Goal: Task Accomplishment & Management: Use online tool/utility

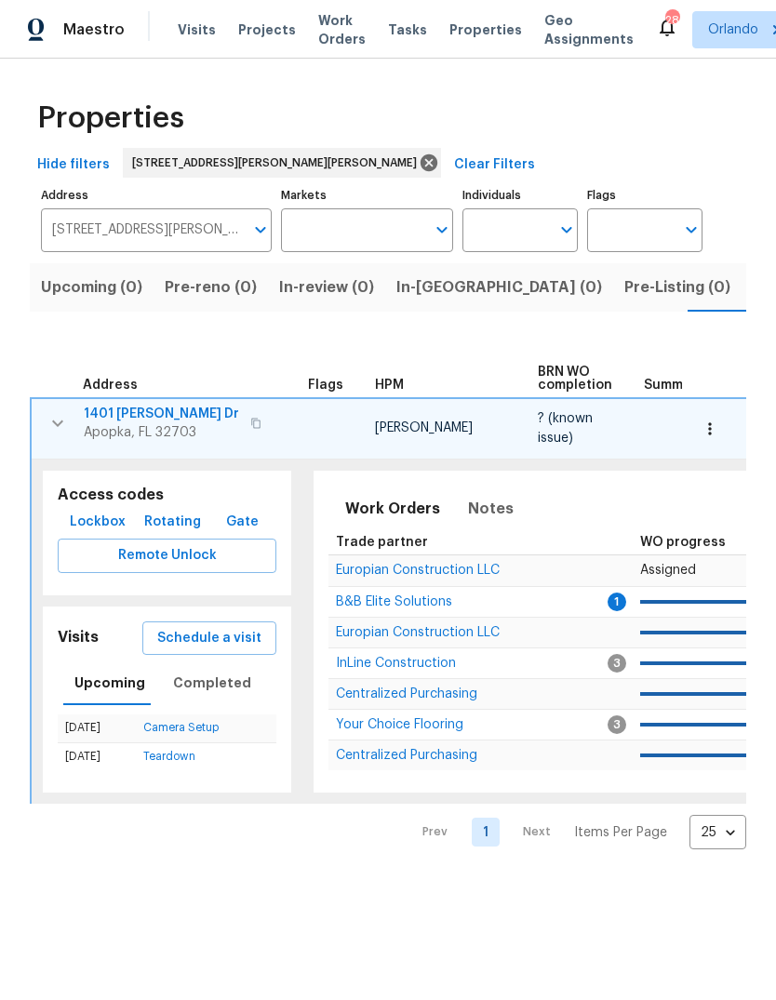
scroll to position [0, 30]
click at [323, 232] on input "Markets" at bounding box center [353, 230] width 145 height 44
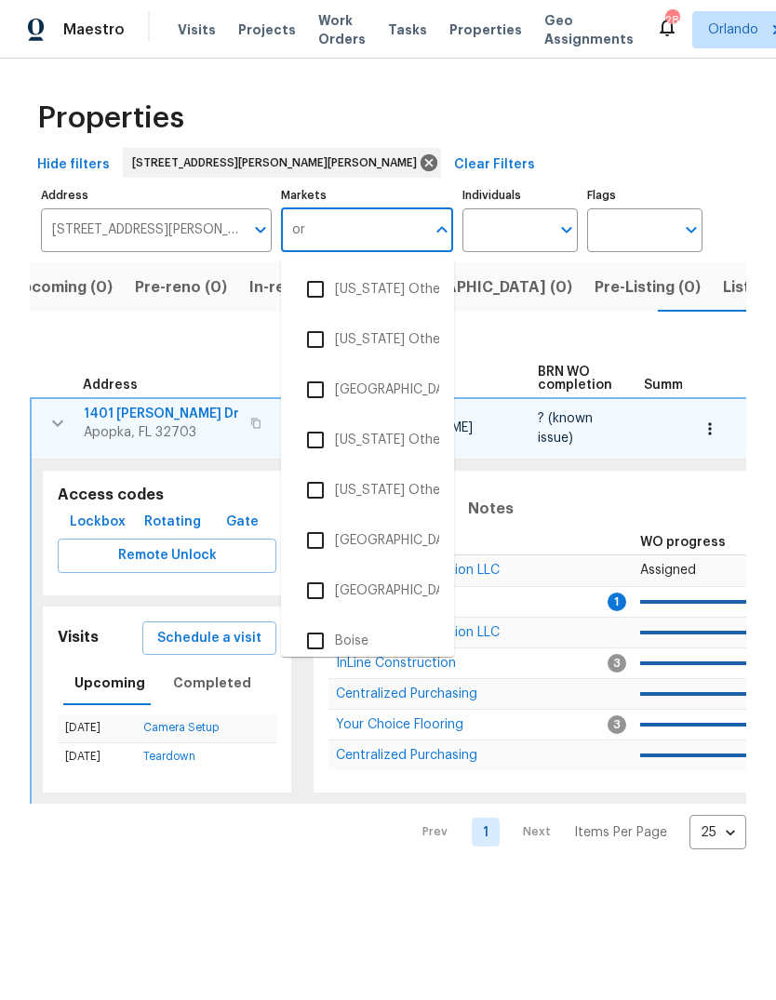
type input "orl"
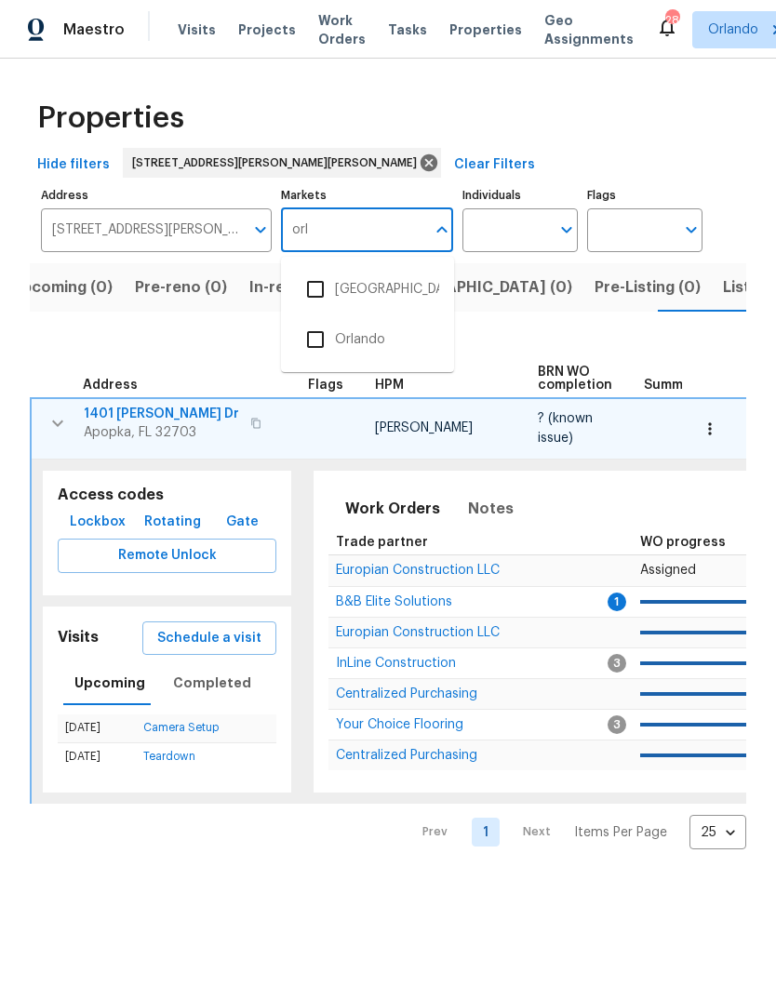
click at [316, 338] on input "checkbox" at bounding box center [315, 339] width 39 height 39
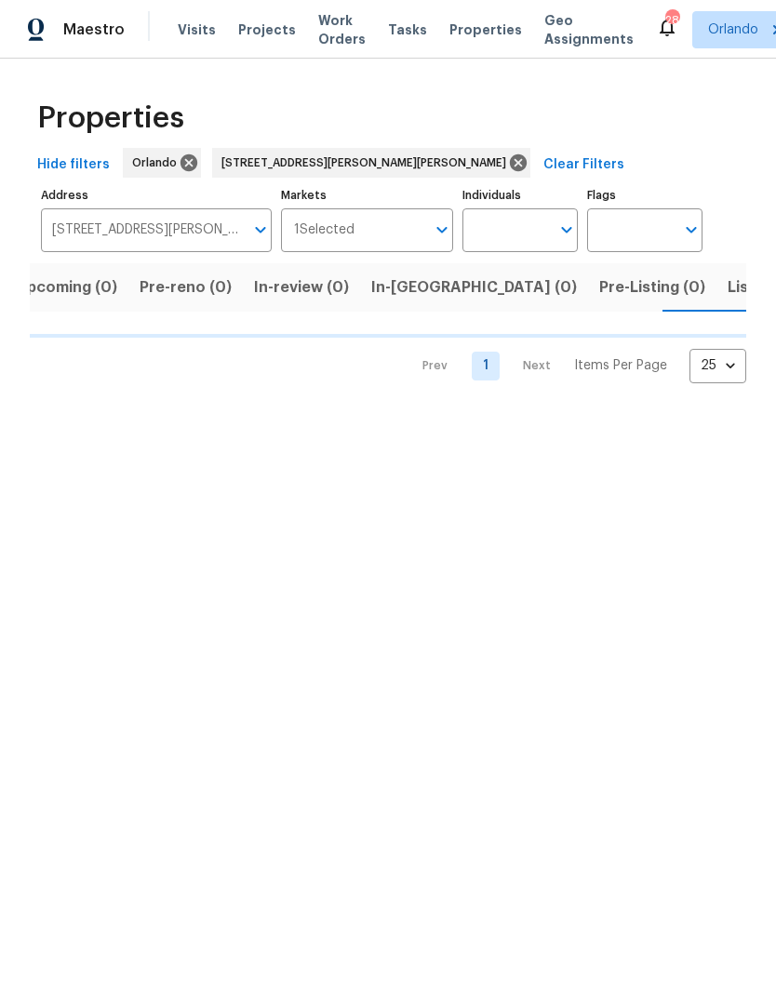
scroll to position [0, 30]
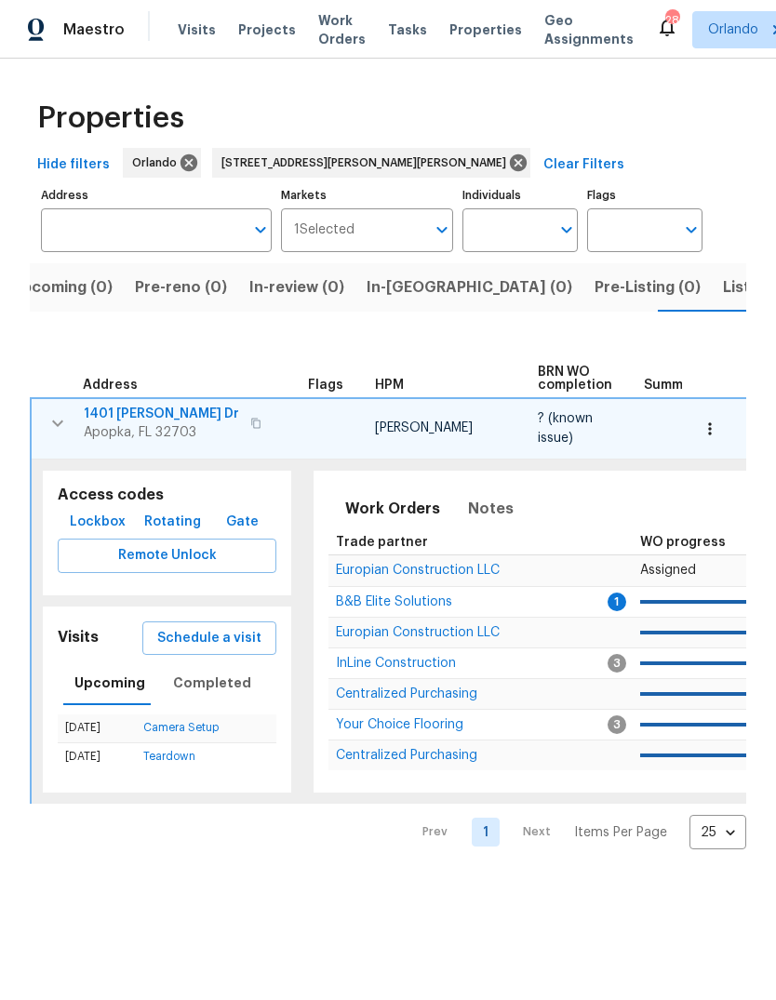
type input "[STREET_ADDRESS][PERSON_NAME][PERSON_NAME]"
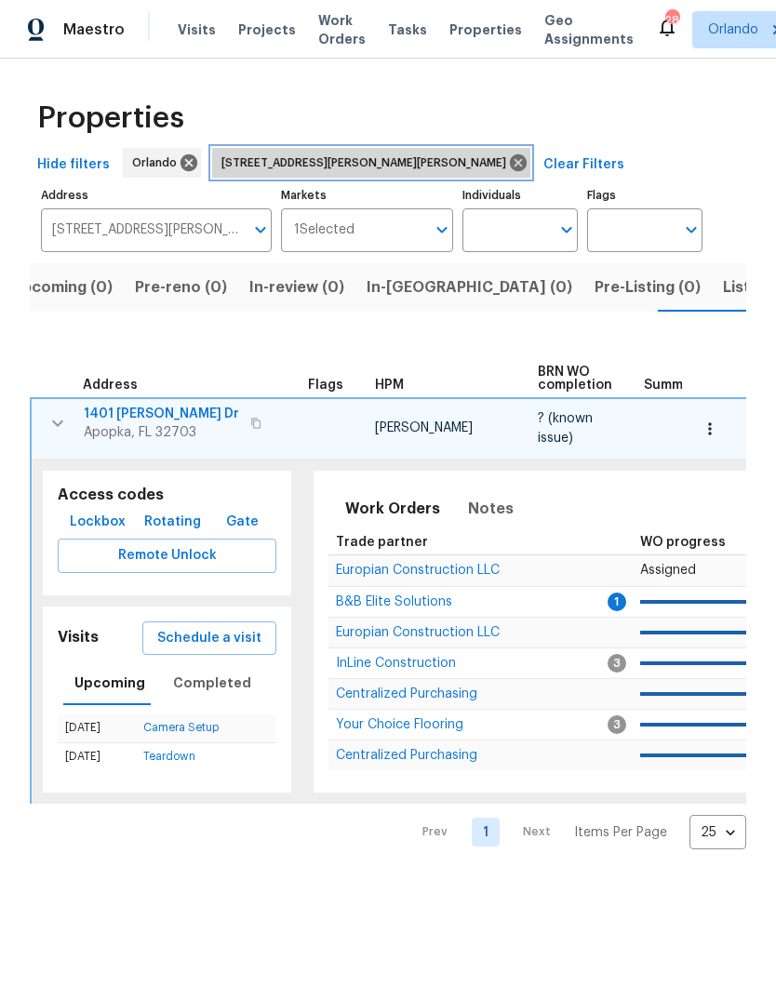
click at [510, 157] on icon at bounding box center [518, 162] width 17 height 17
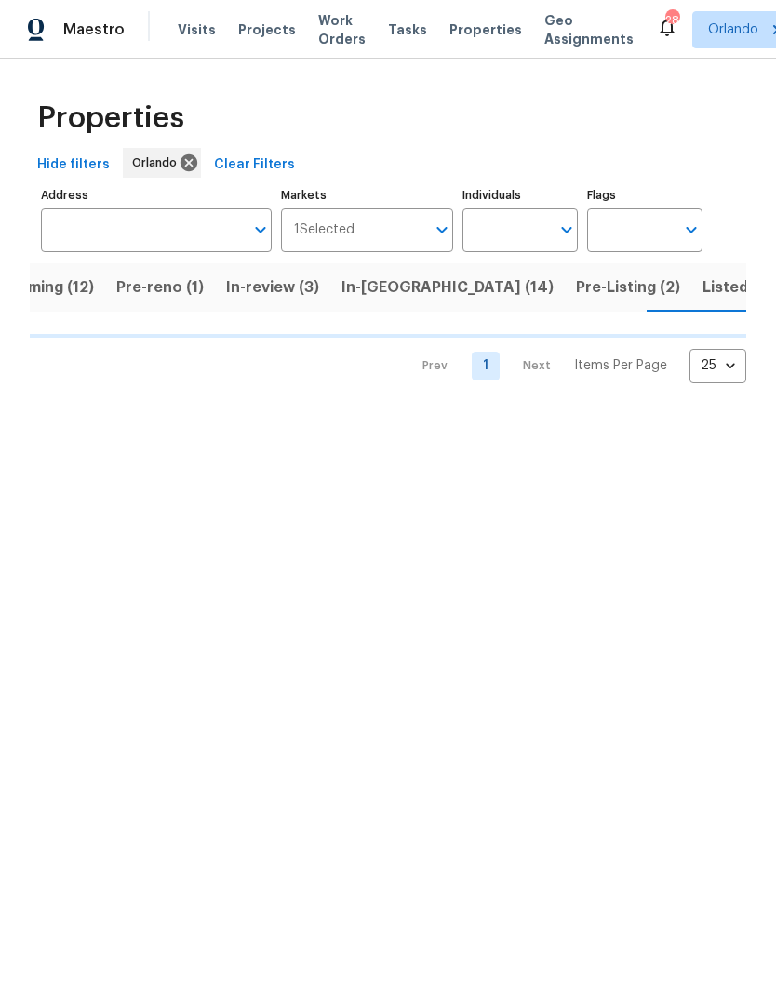
scroll to position [0, 55]
click at [519, 232] on input "Individuals" at bounding box center [505, 230] width 87 height 44
type input "Caleb"
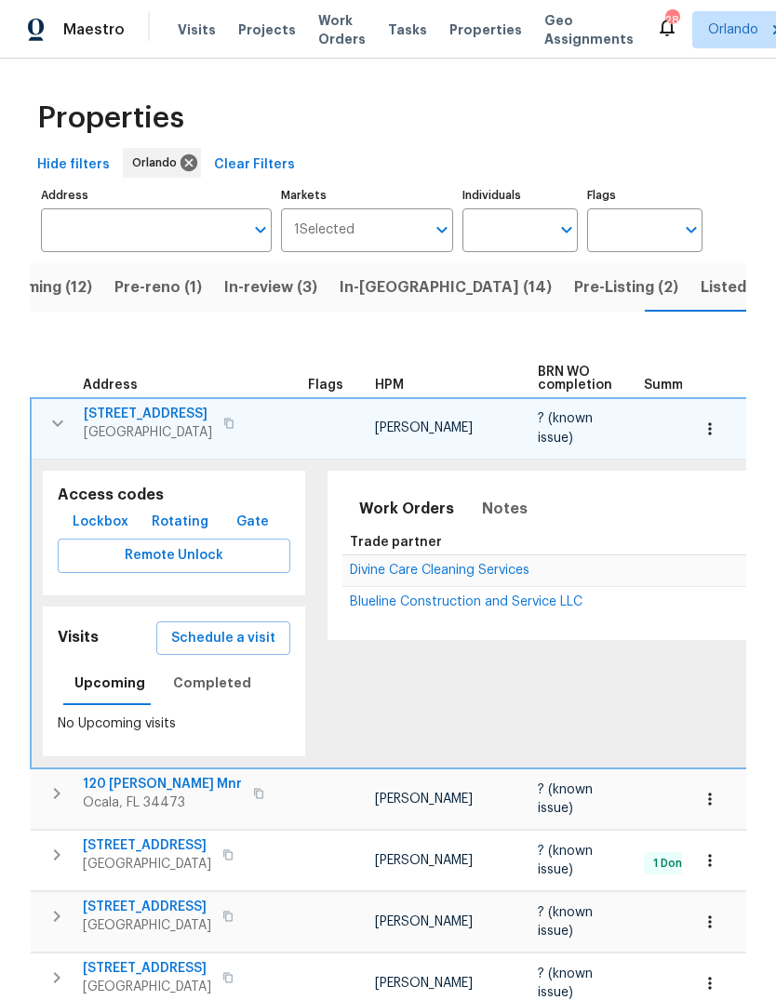
click at [522, 229] on input "Individuals" at bounding box center [505, 230] width 87 height 44
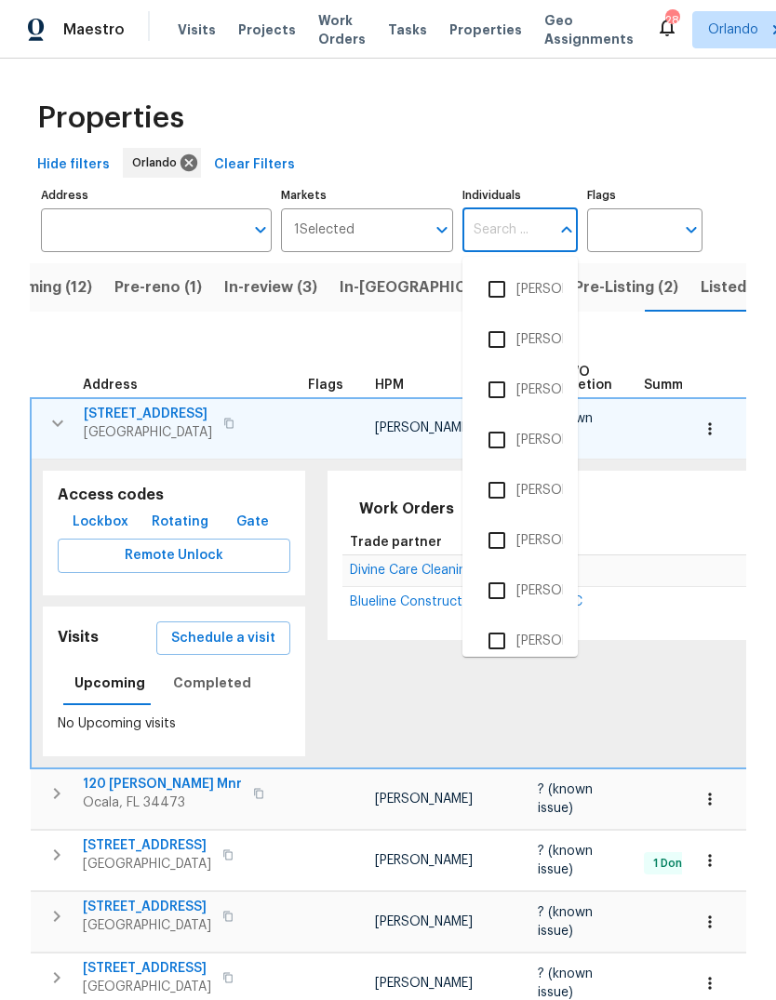
click at [63, 421] on icon "button" at bounding box center [57, 423] width 22 height 22
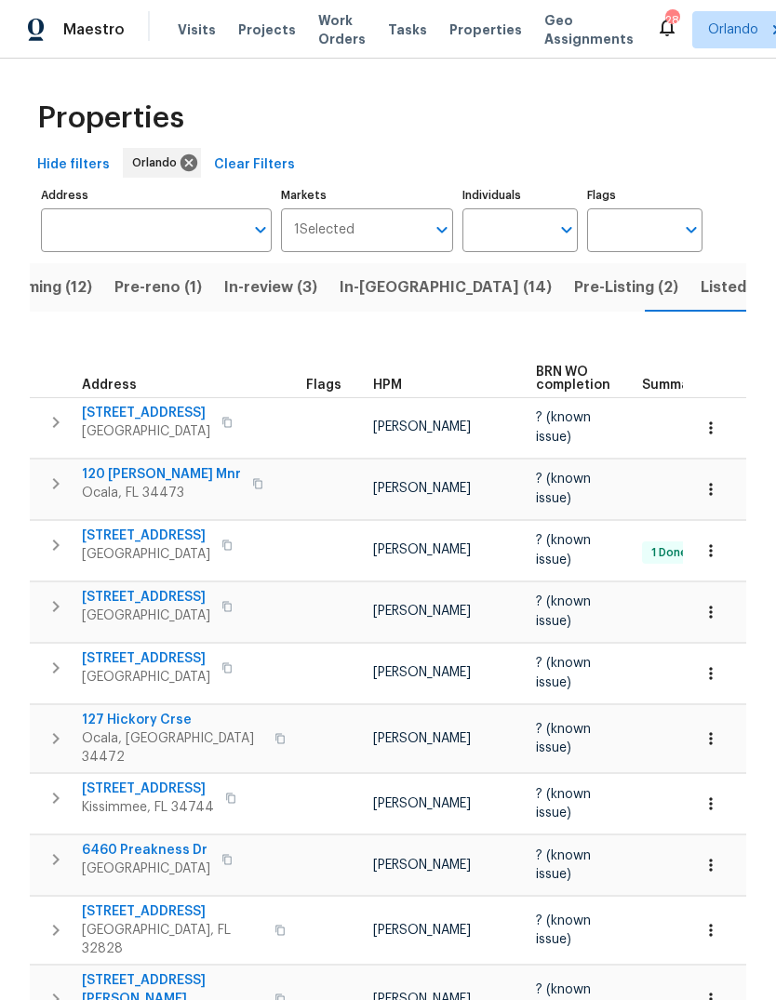
click at [535, 228] on input "Individuals" at bounding box center [505, 230] width 87 height 44
type input "[PERSON_NAME]"
click at [497, 290] on input "checkbox" at bounding box center [496, 289] width 39 height 39
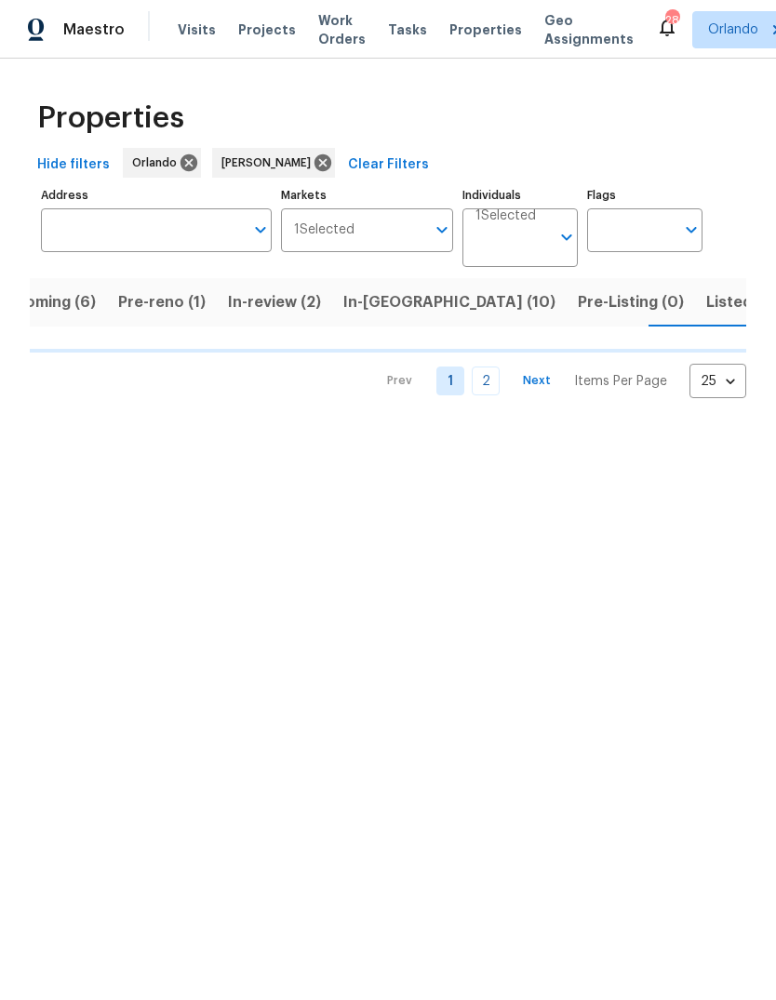
scroll to position [0, 46]
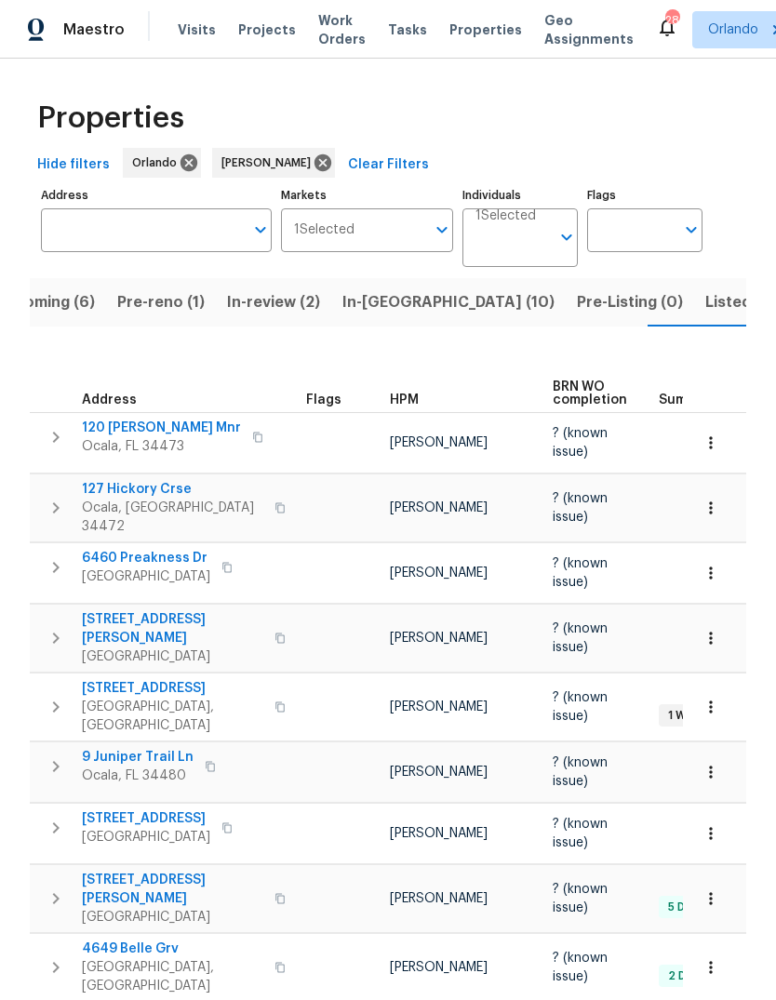
click at [65, 301] on span "Upcoming (6)" at bounding box center [44, 302] width 100 height 26
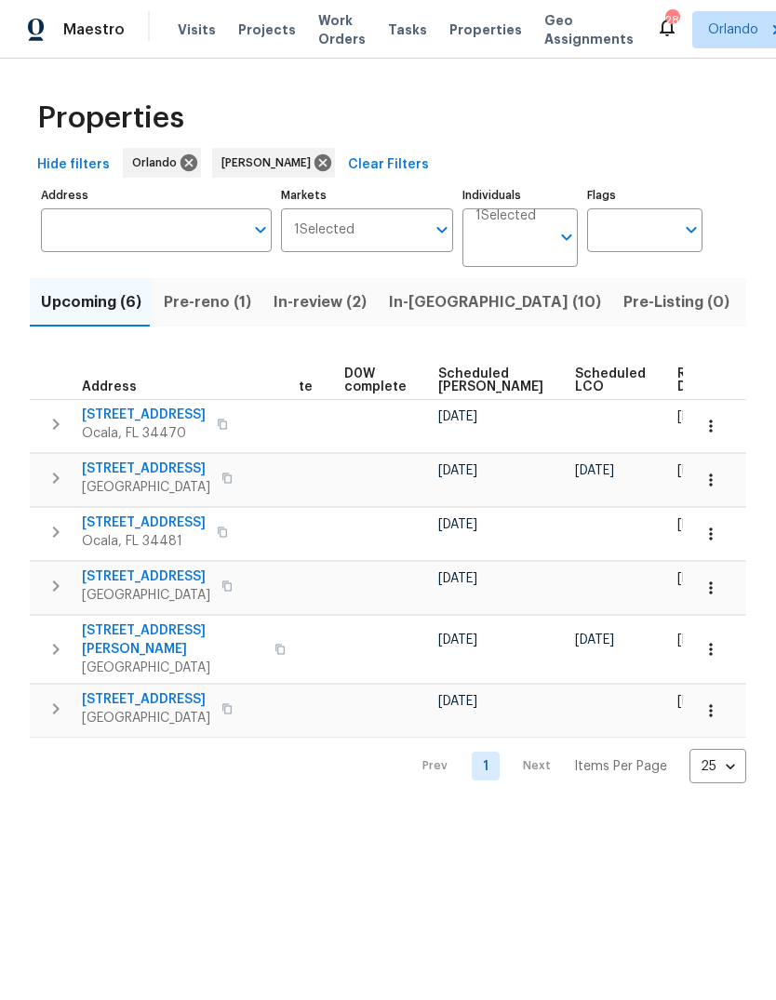
scroll to position [0, 468]
click at [678, 385] on span "Ready Date" at bounding box center [698, 380] width 41 height 26
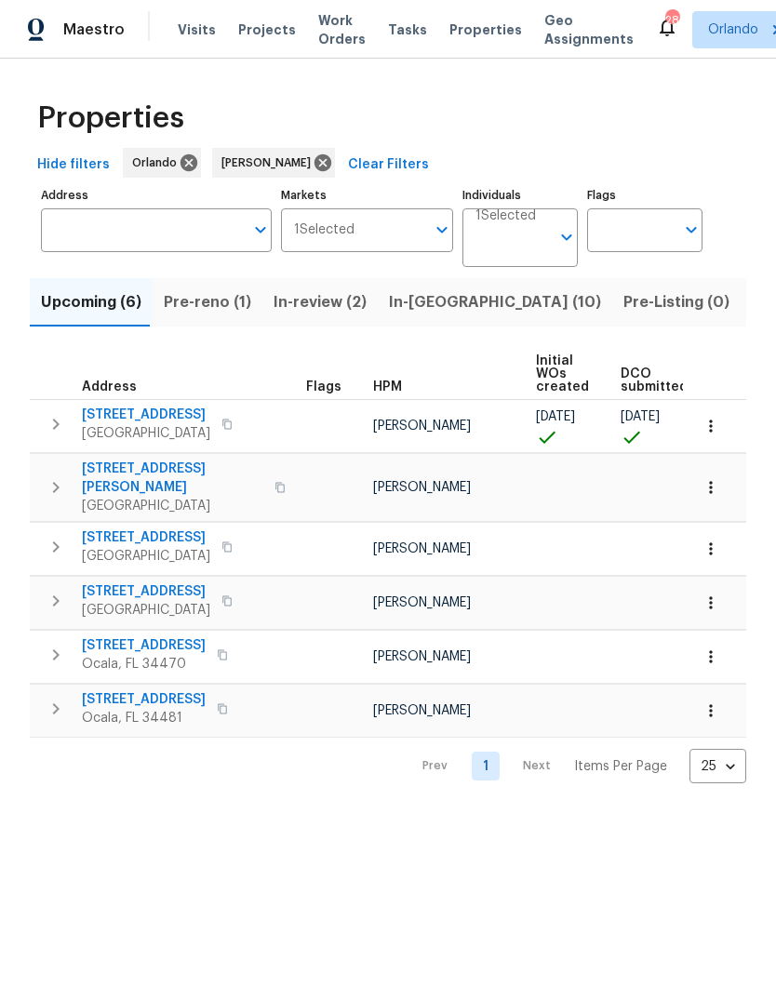
click at [123, 474] on span "[STREET_ADDRESS][PERSON_NAME]" at bounding box center [172, 477] width 181 height 37
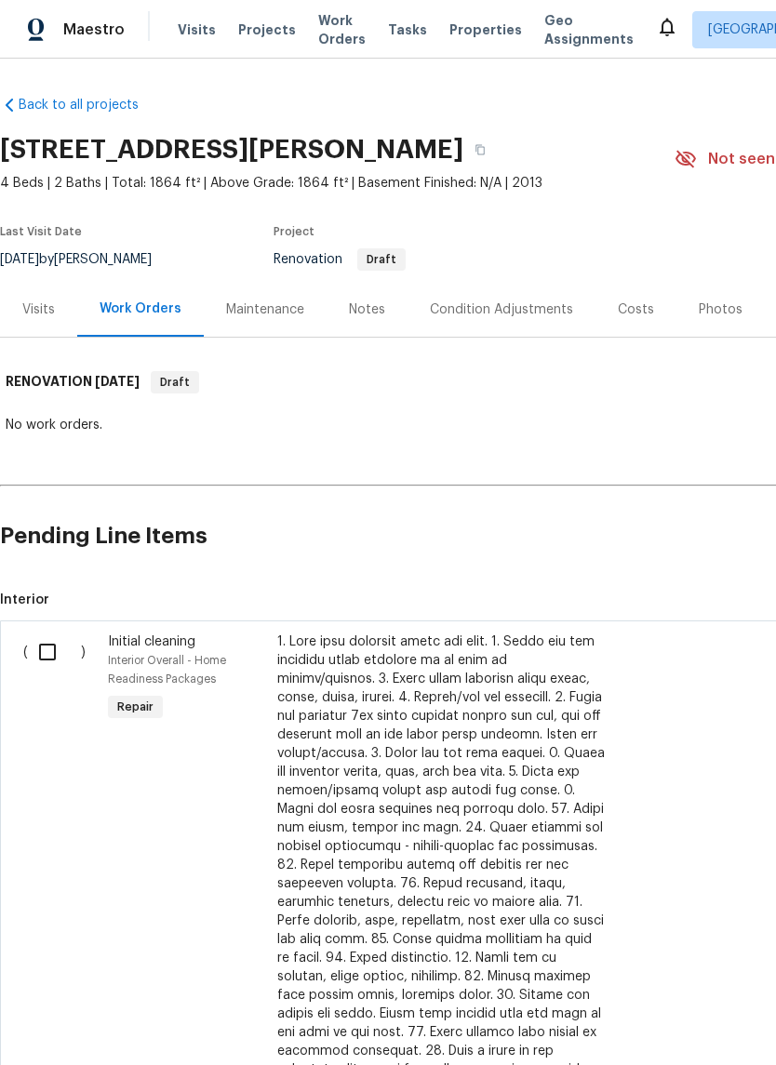
click at [50, 641] on input "checkbox" at bounding box center [54, 651] width 53 height 39
checkbox input "true"
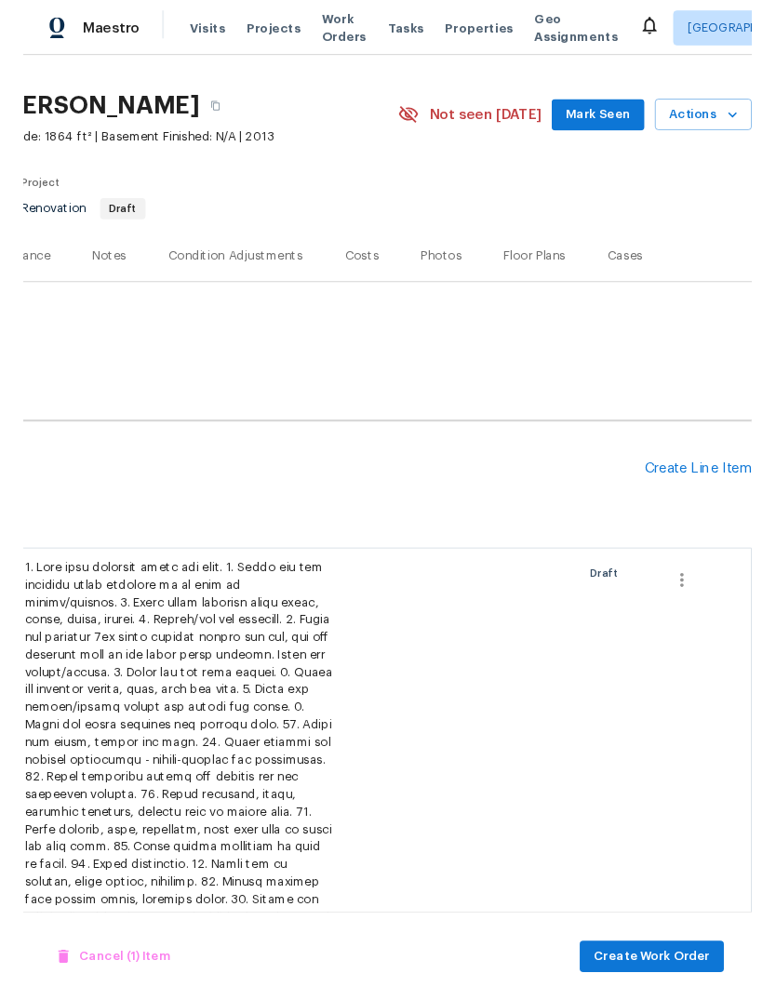
scroll to position [37, 275]
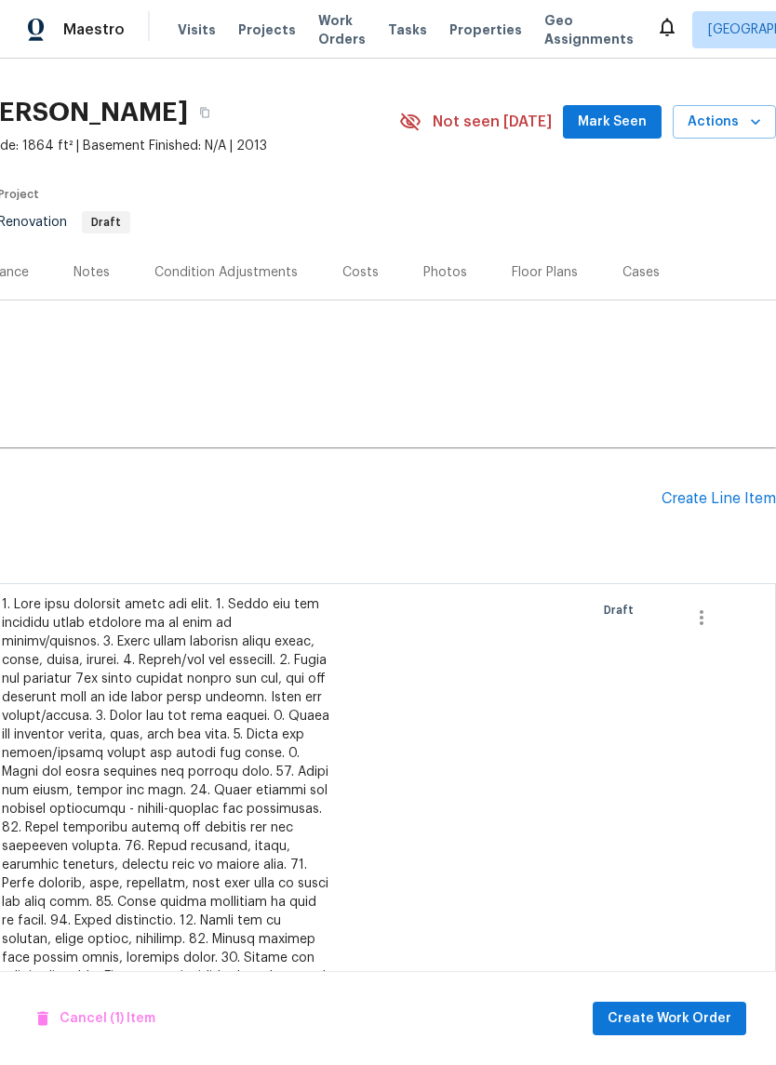
click at [729, 496] on div "Create Line Item" at bounding box center [718, 499] width 114 height 18
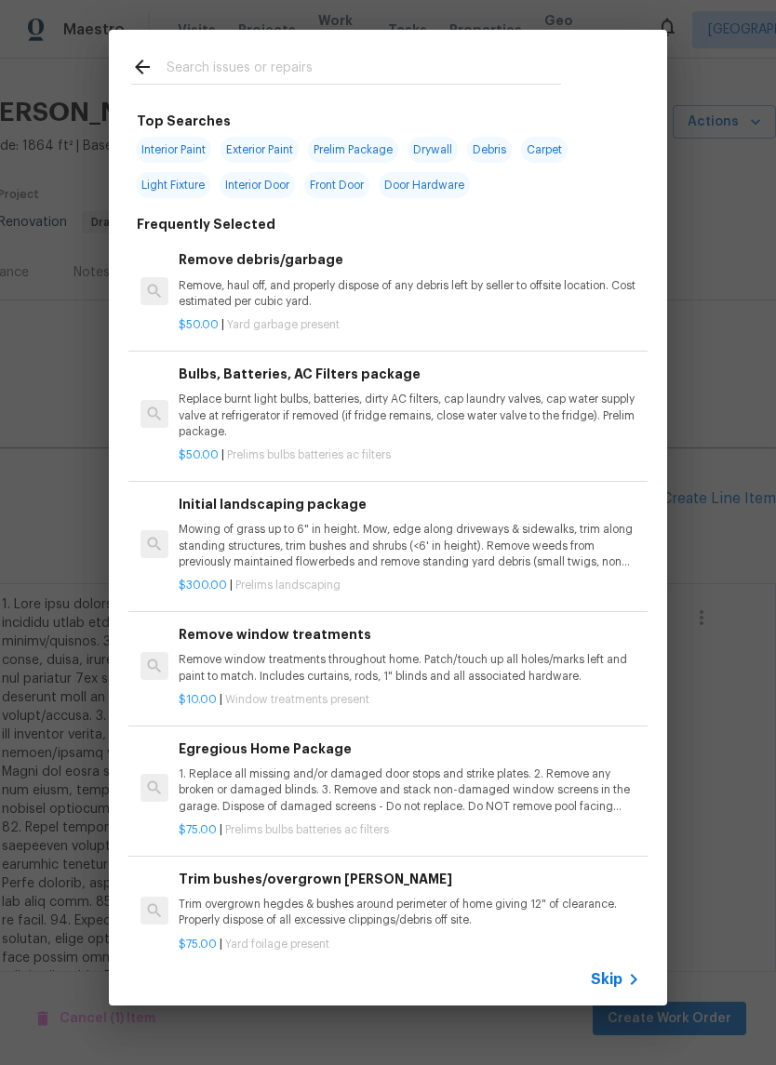
click at [190, 73] on input "text" at bounding box center [363, 70] width 394 height 28
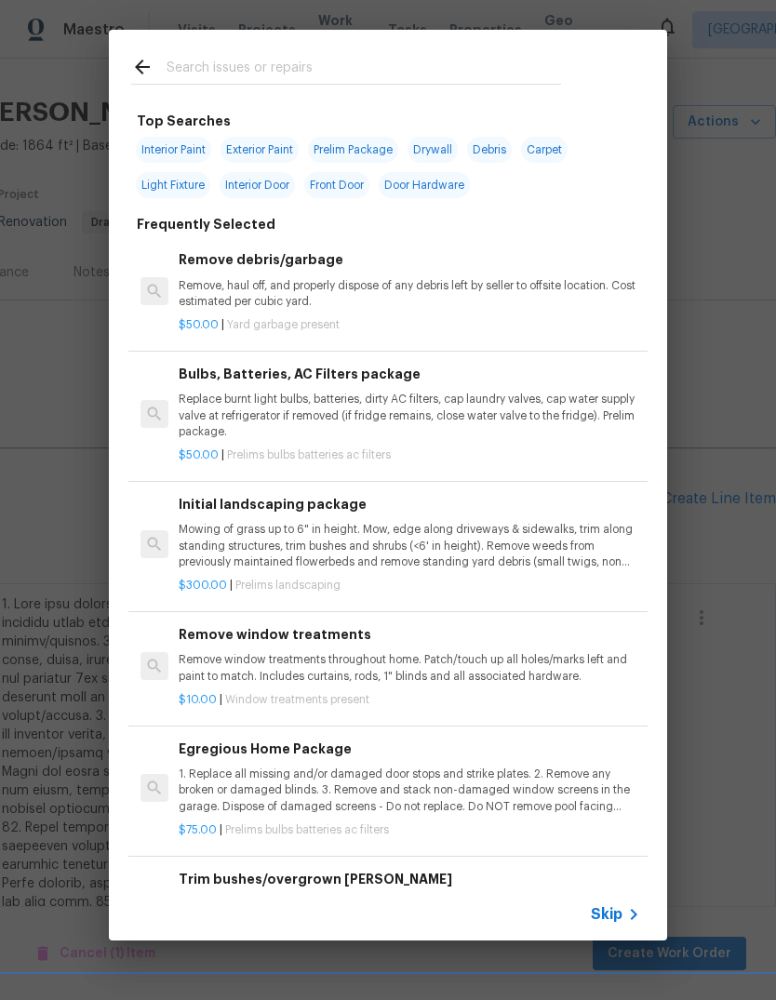
click at [54, 493] on div "Top Searches Interior Paint Exterior Paint Prelim Package Drywall Debris Carpet…" at bounding box center [388, 485] width 776 height 970
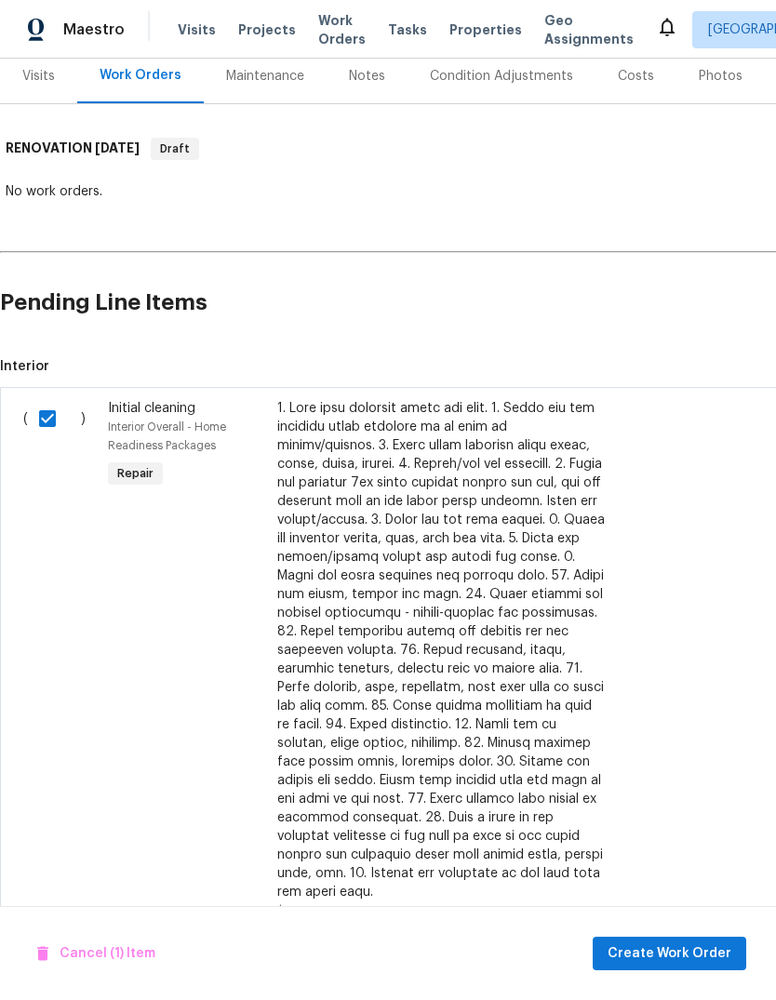
scroll to position [262, -1]
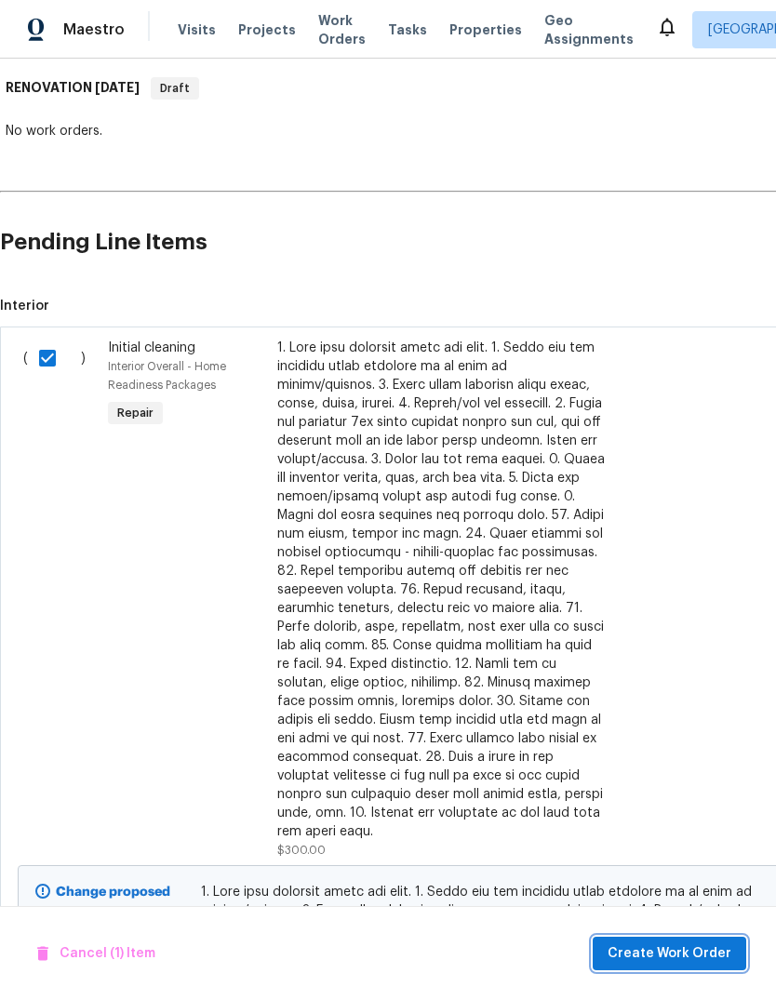
click at [699, 946] on span "Create Work Order" at bounding box center [669, 953] width 124 height 23
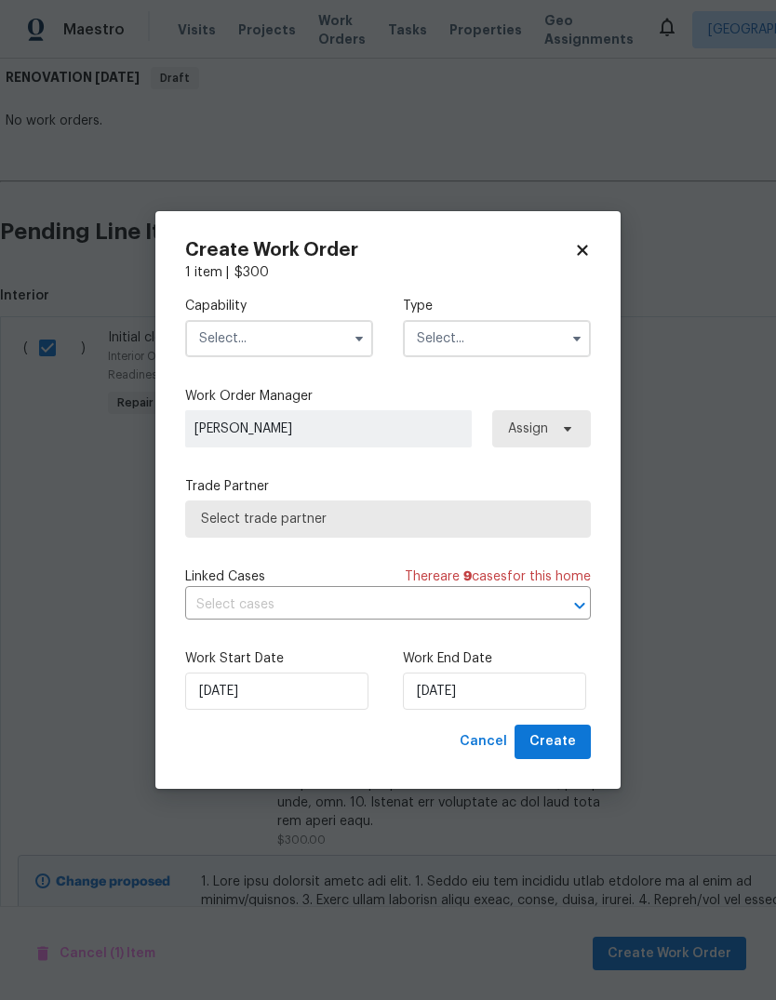
scroll to position [305, 0]
click at [237, 353] on input "text" at bounding box center [279, 338] width 188 height 37
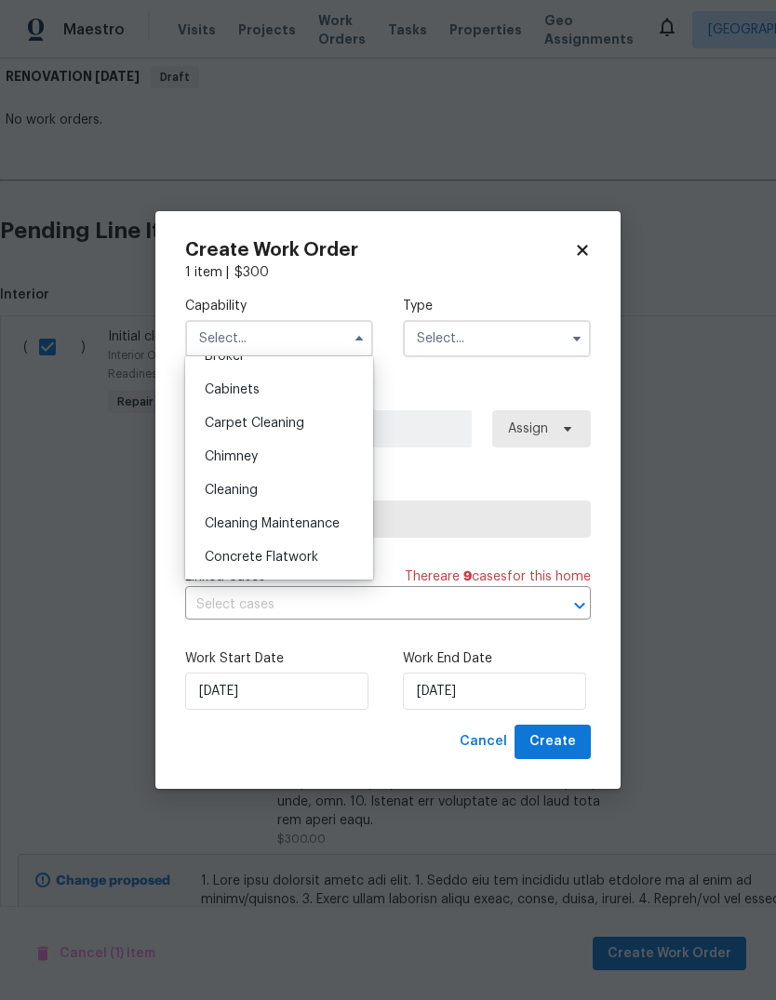
scroll to position [154, 0]
click at [223, 482] on div "Cleaning" at bounding box center [279, 490] width 179 height 33
type input "Cleaning"
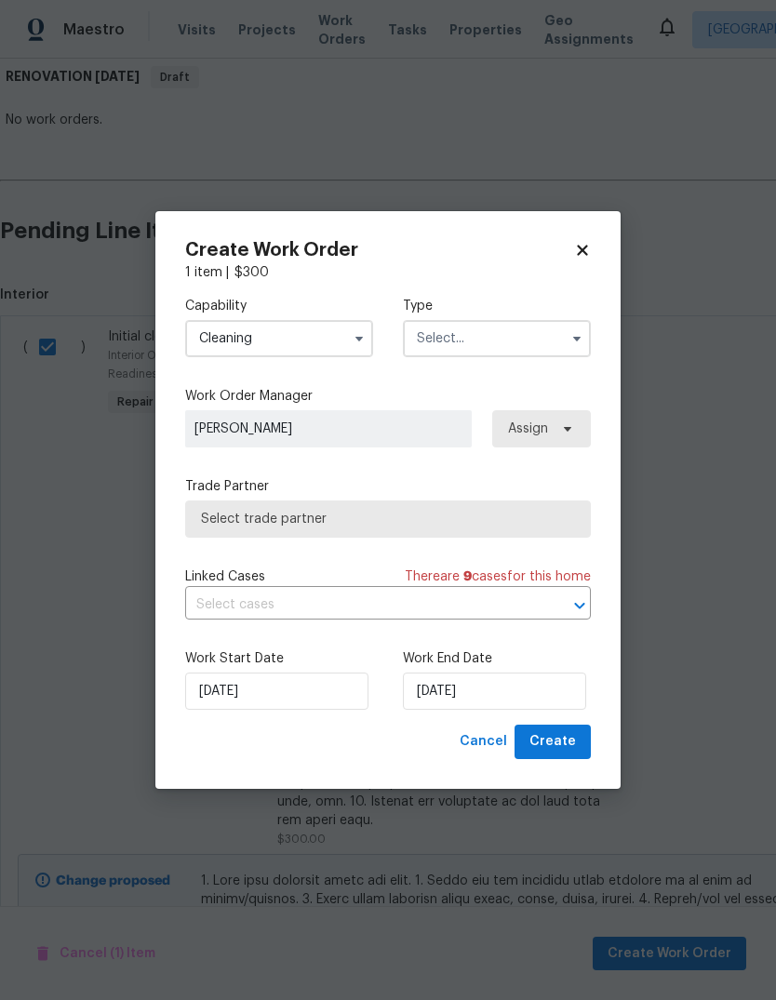
click at [541, 329] on input "text" at bounding box center [497, 338] width 188 height 37
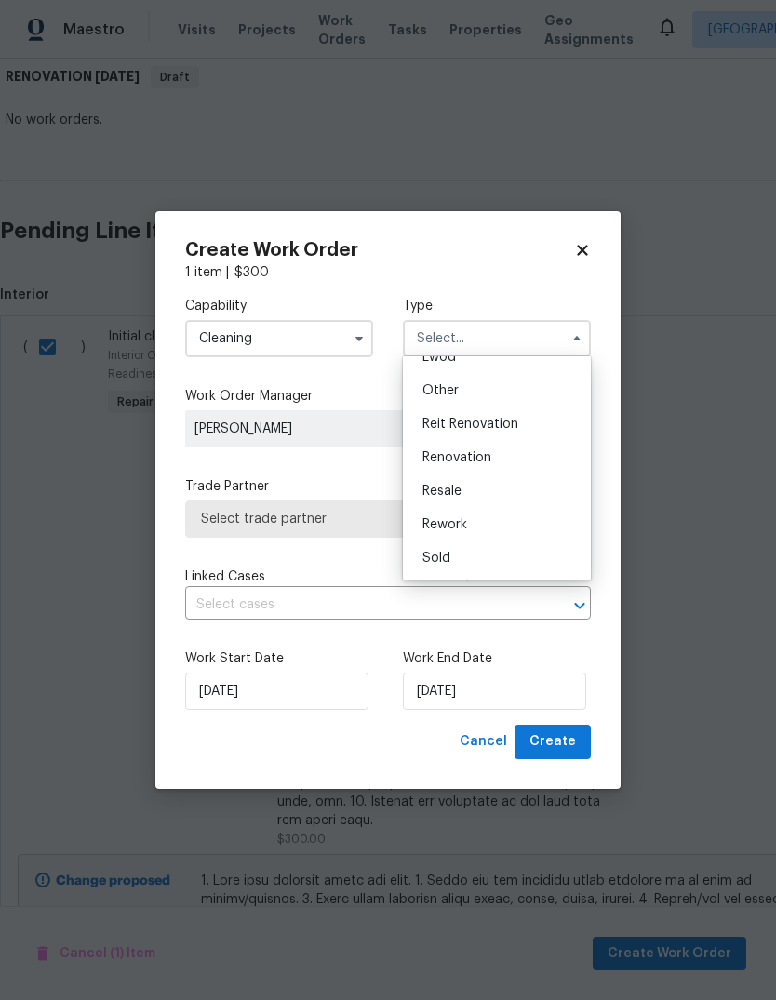
scroll to position [221, 0]
click at [500, 459] on div "Renovation" at bounding box center [496, 457] width 179 height 33
type input "Renovation"
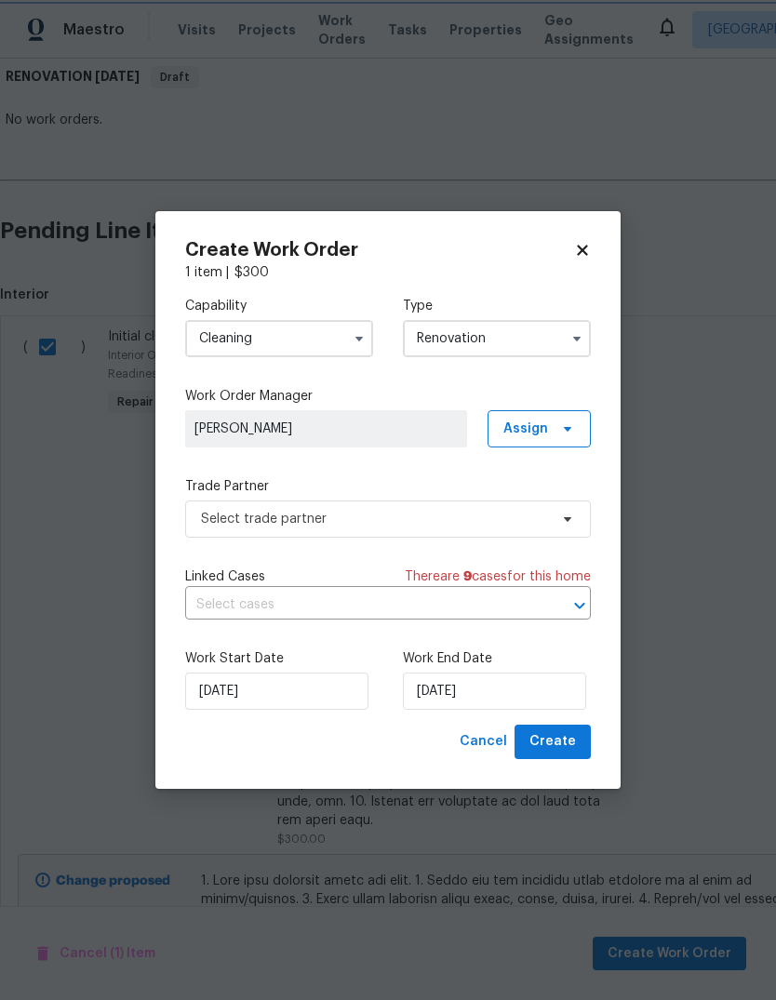
scroll to position [0, 0]
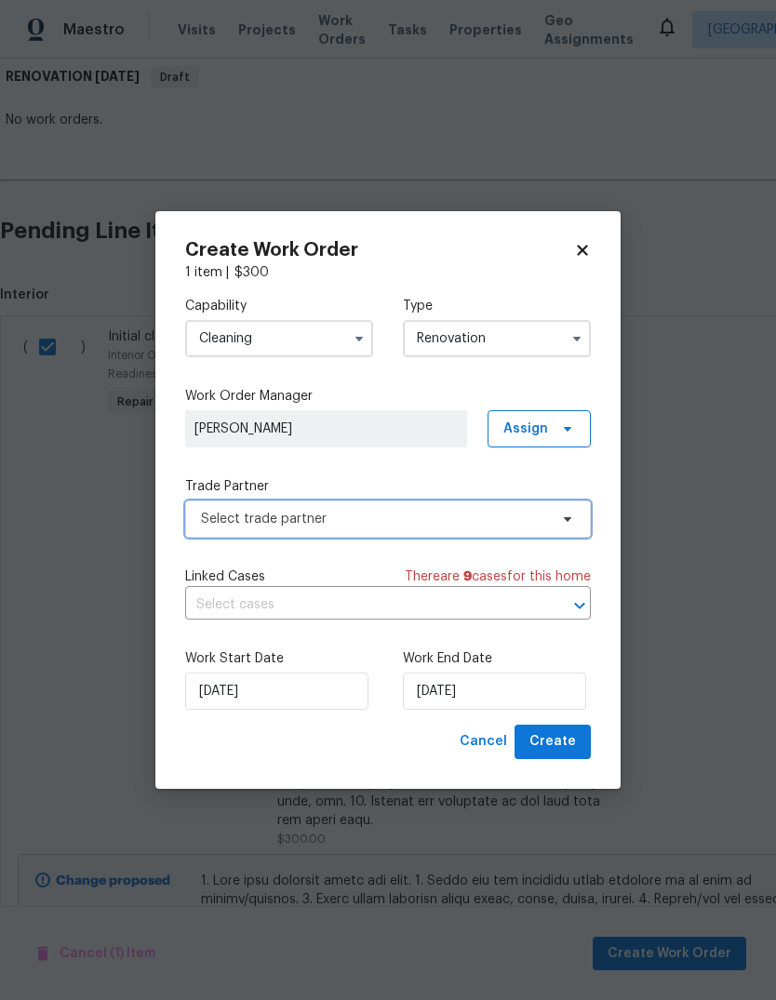
click at [552, 522] on span "Select trade partner" at bounding box center [387, 518] width 405 height 37
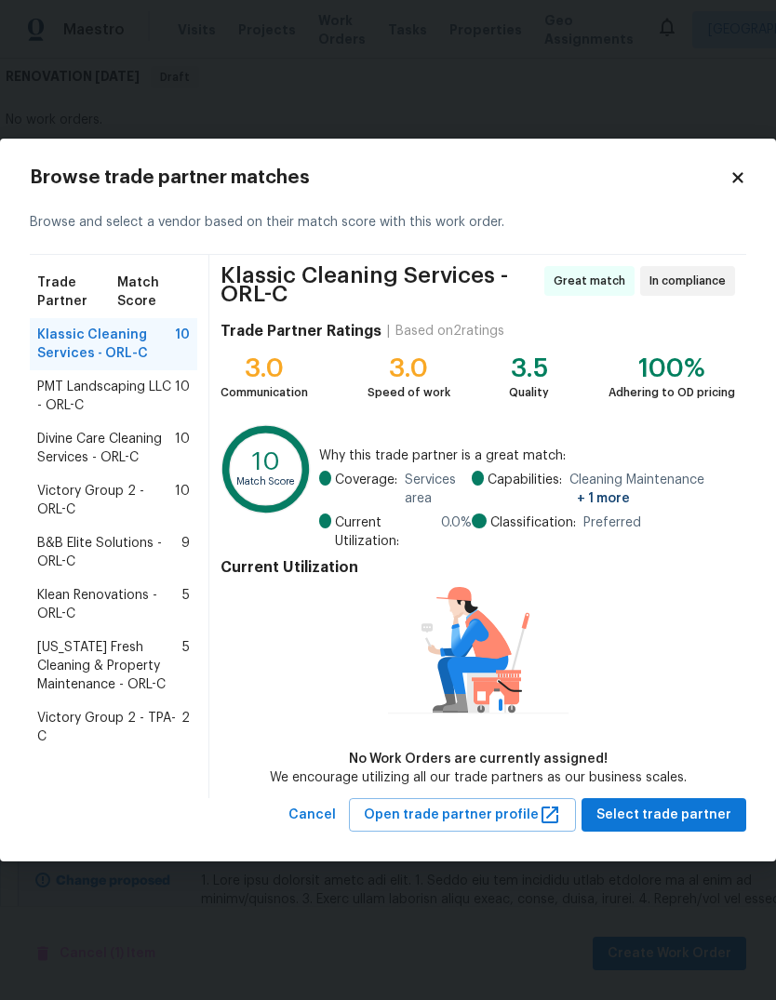
click at [50, 562] on span "B&B Elite Solutions - ORL-C" at bounding box center [109, 552] width 144 height 37
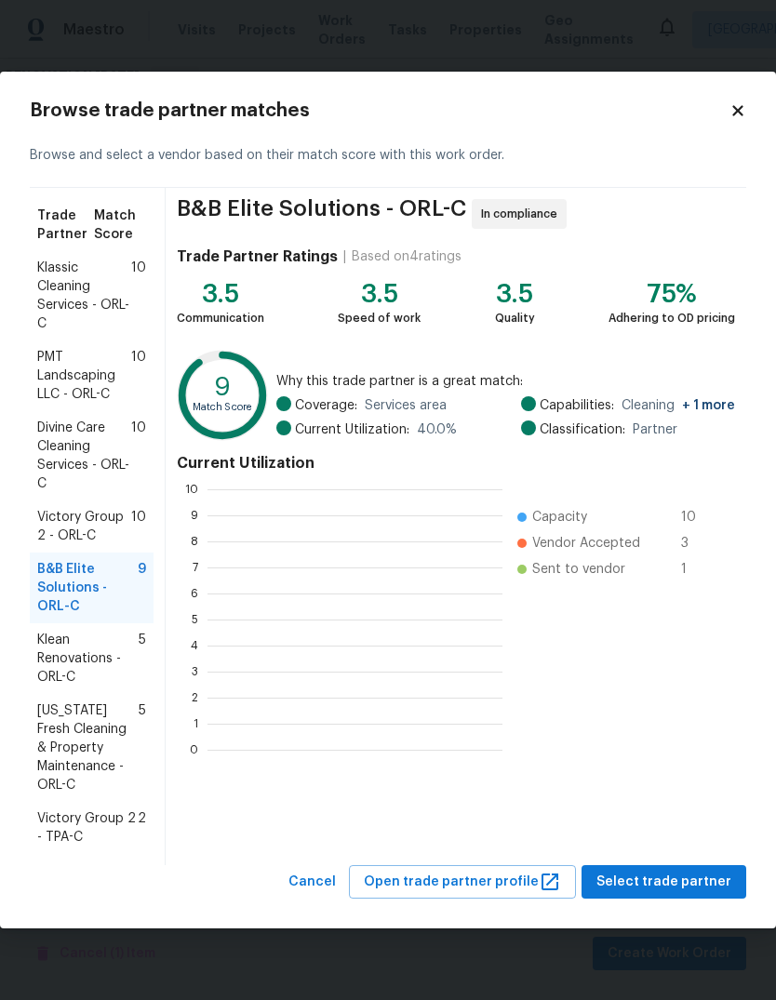
scroll to position [2, 2]
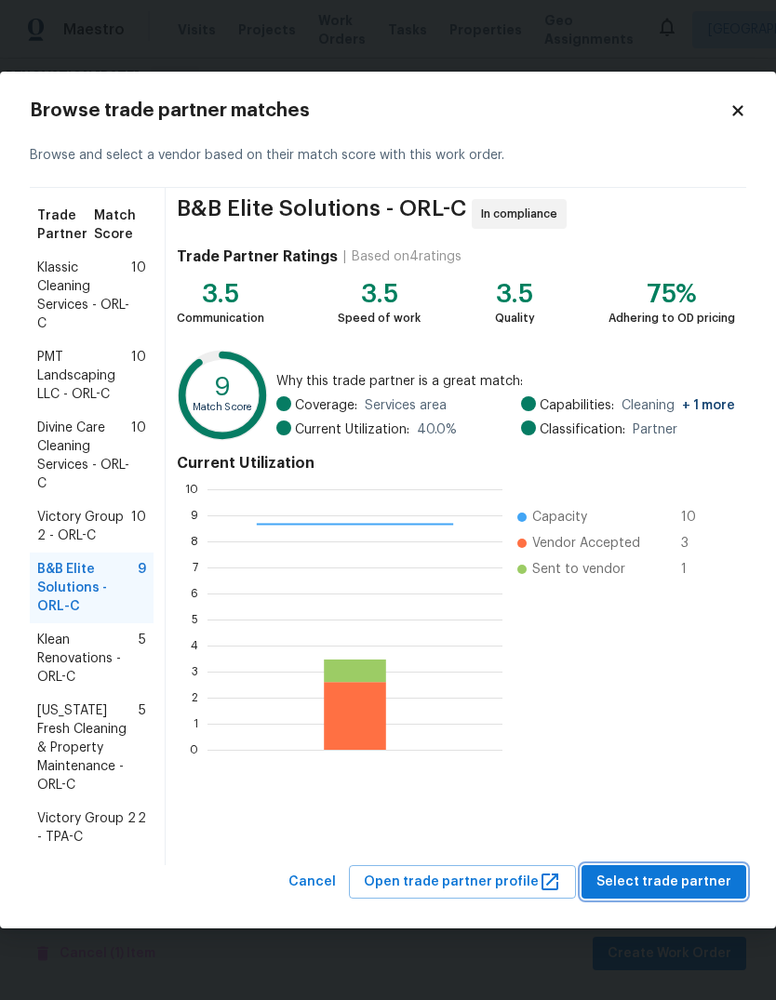
click at [709, 875] on span "Select trade partner" at bounding box center [663, 881] width 135 height 23
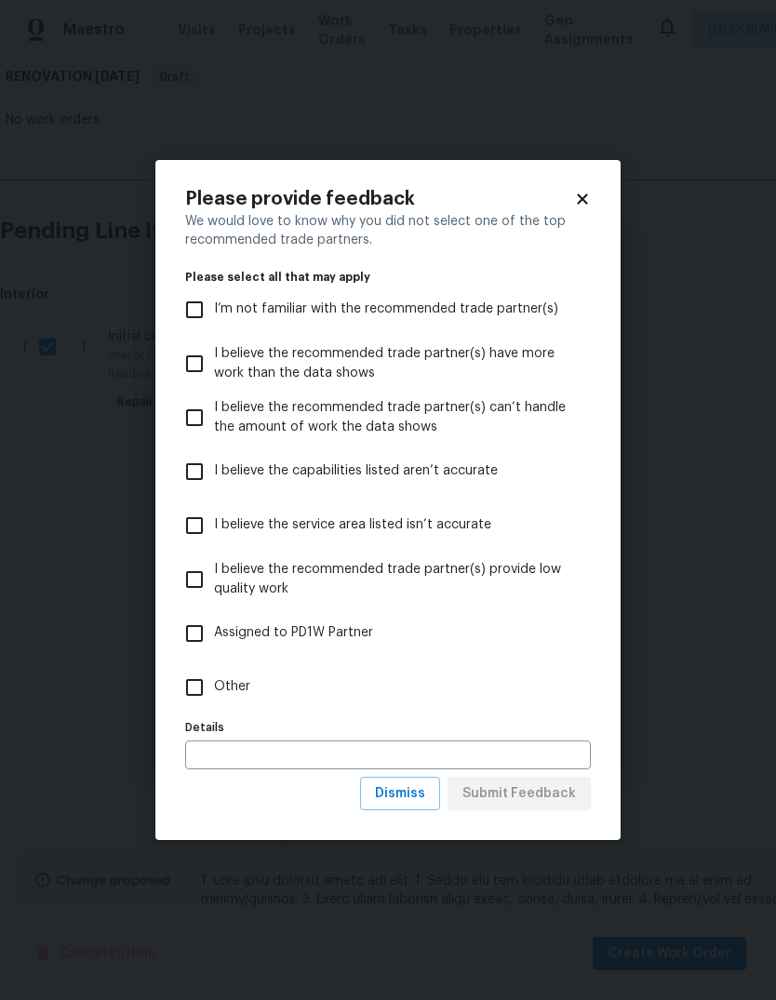
click at [197, 673] on input "Other" at bounding box center [194, 687] width 39 height 39
checkbox input "true"
click at [553, 792] on span "Submit Feedback" at bounding box center [518, 793] width 113 height 23
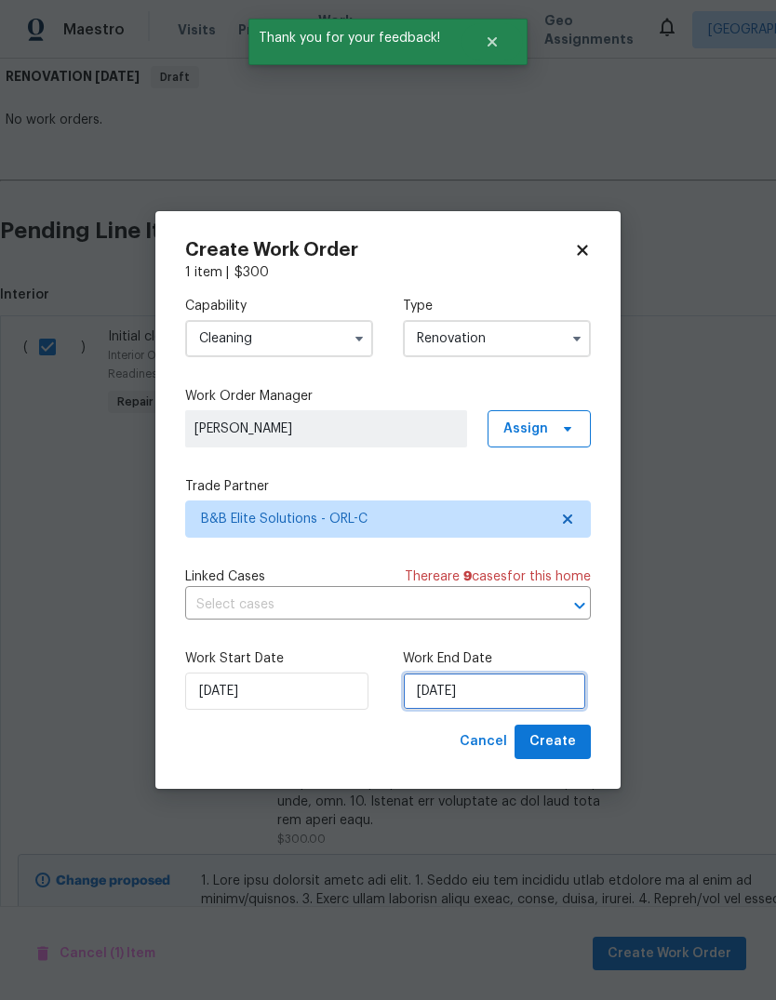
click at [526, 697] on input "10/6/2025" at bounding box center [494, 690] width 183 height 37
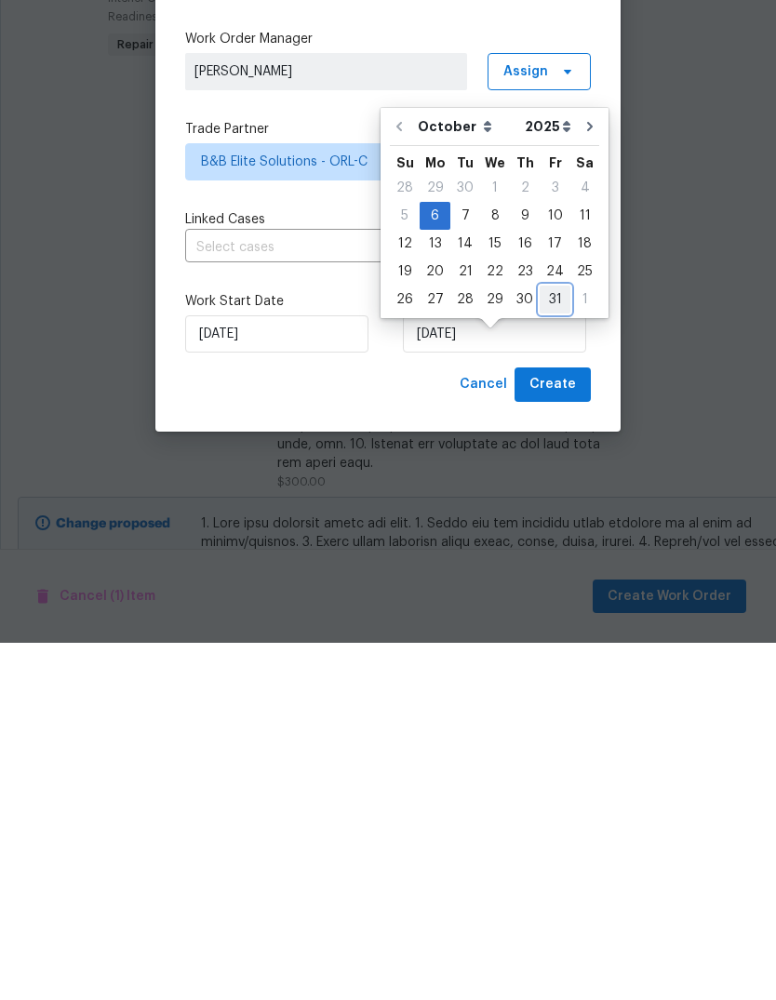
click at [548, 643] on div "31" at bounding box center [554, 656] width 31 height 26
type input "10/31/2025"
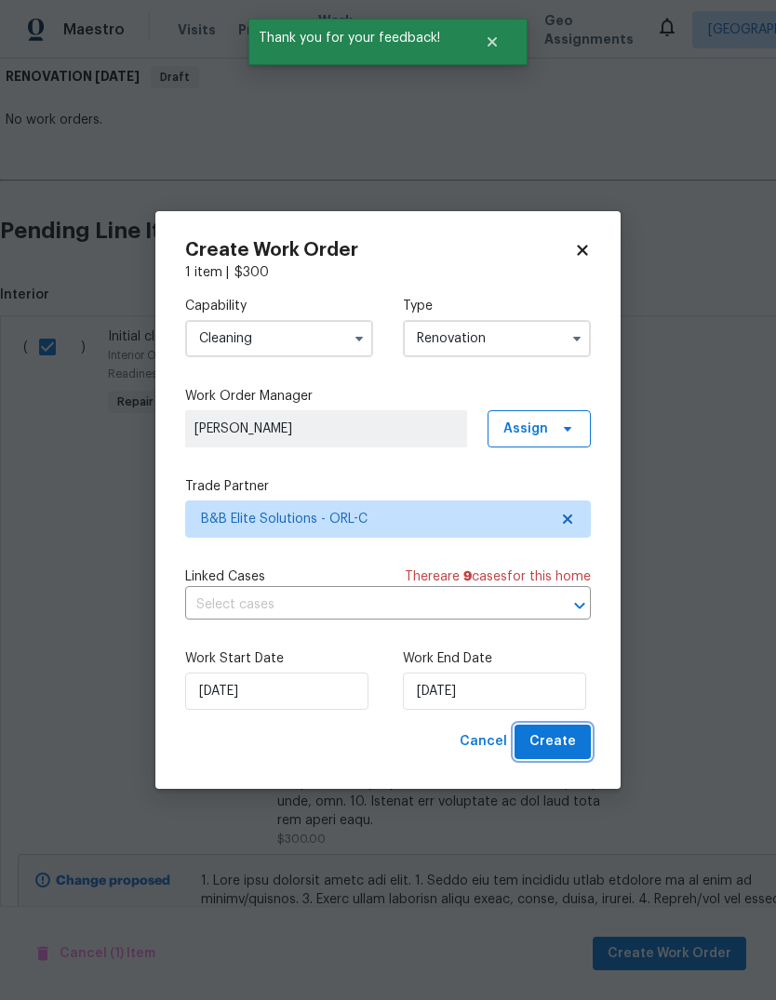
click at [577, 743] on button "Create" at bounding box center [552, 741] width 76 height 34
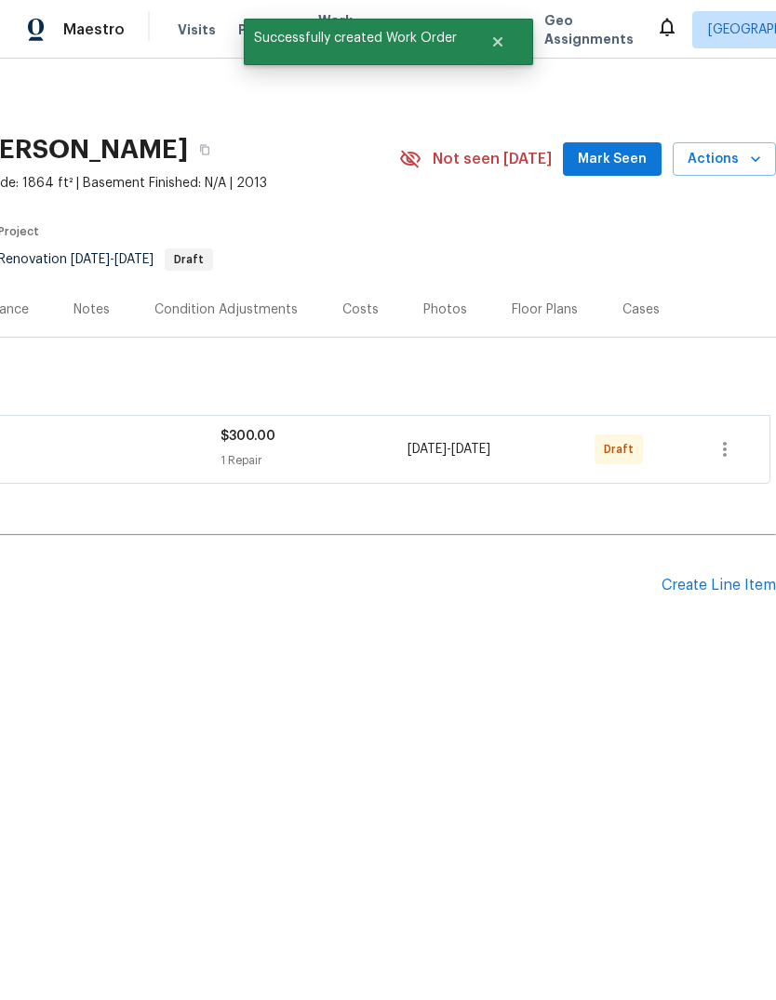
scroll to position [0, 275]
click at [732, 577] on div "Create Line Item" at bounding box center [718, 586] width 114 height 18
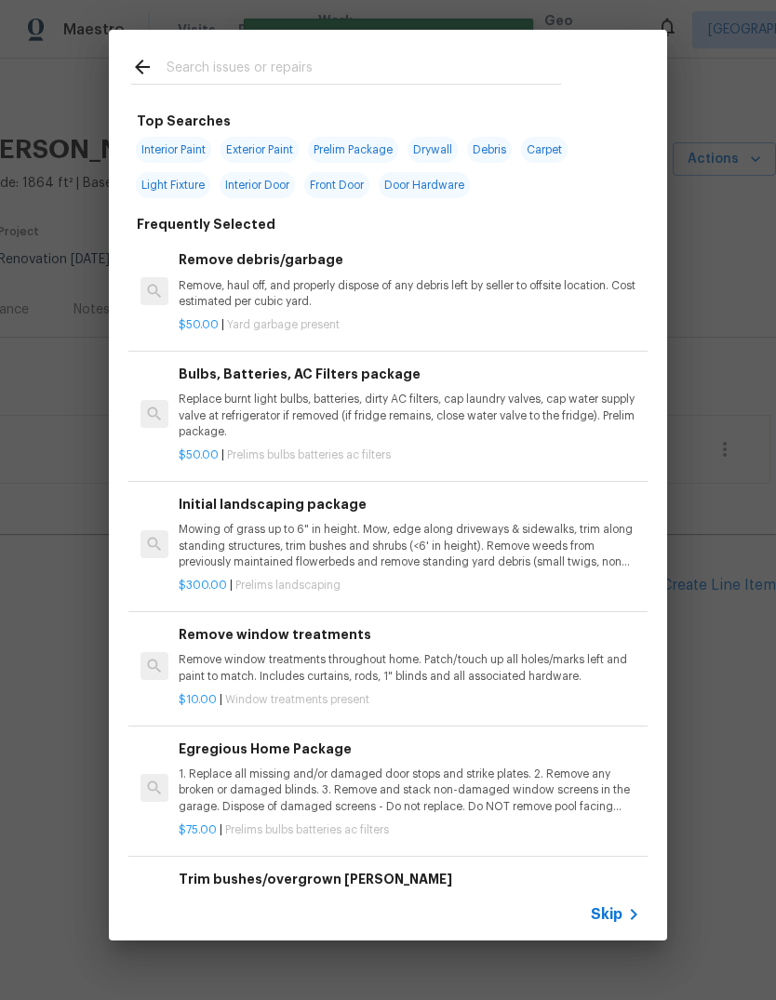
click at [190, 71] on input "text" at bounding box center [363, 70] width 394 height 28
type input "Placeholder"
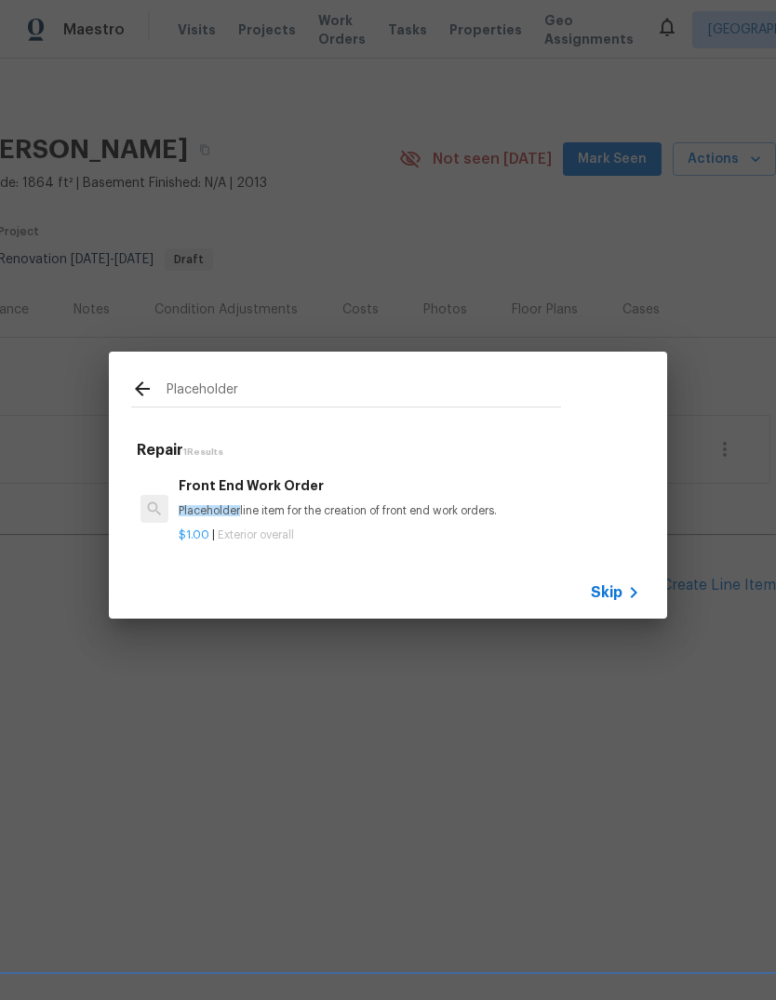
click at [193, 515] on span "Placeholder" at bounding box center [209, 510] width 61 height 11
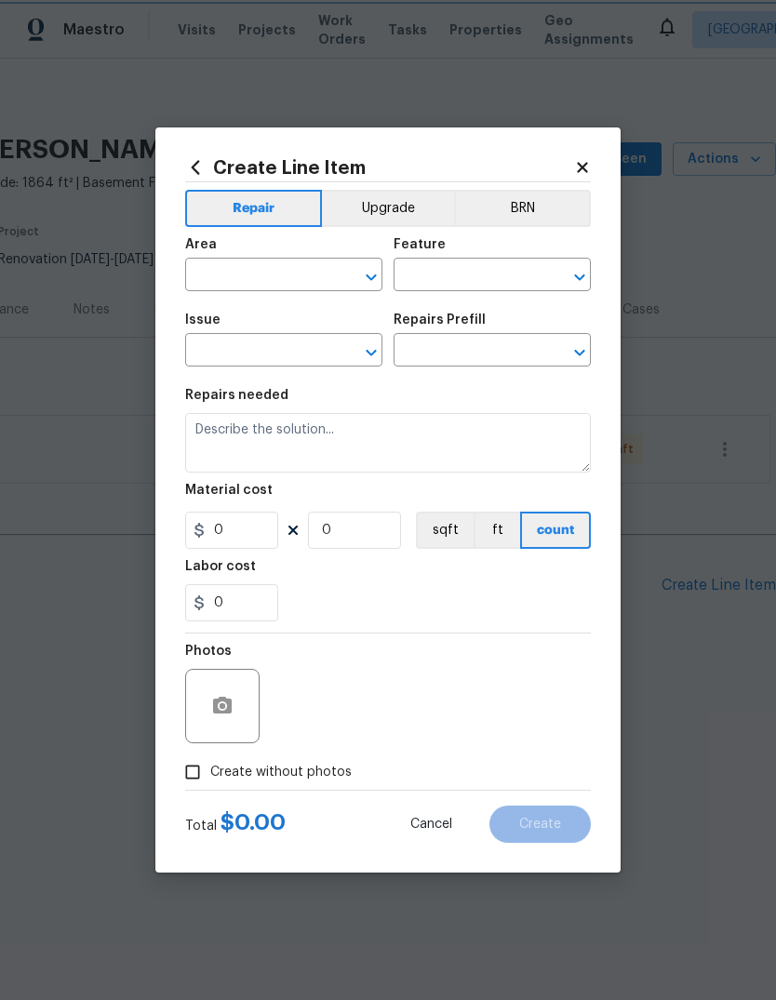
type input "Overall Exterior"
type input "Front End Work Order $1.00"
type textarea "Placeholder line item for the creation of front end work orders."
type input "1"
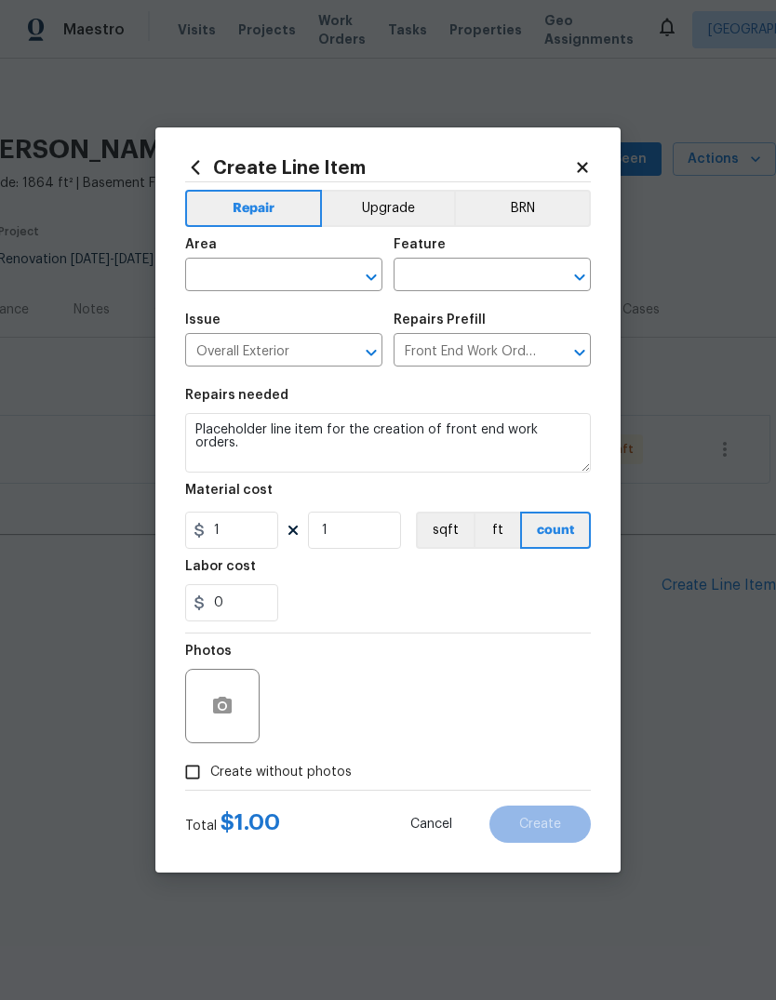
click at [205, 281] on input "text" at bounding box center [257, 276] width 145 height 29
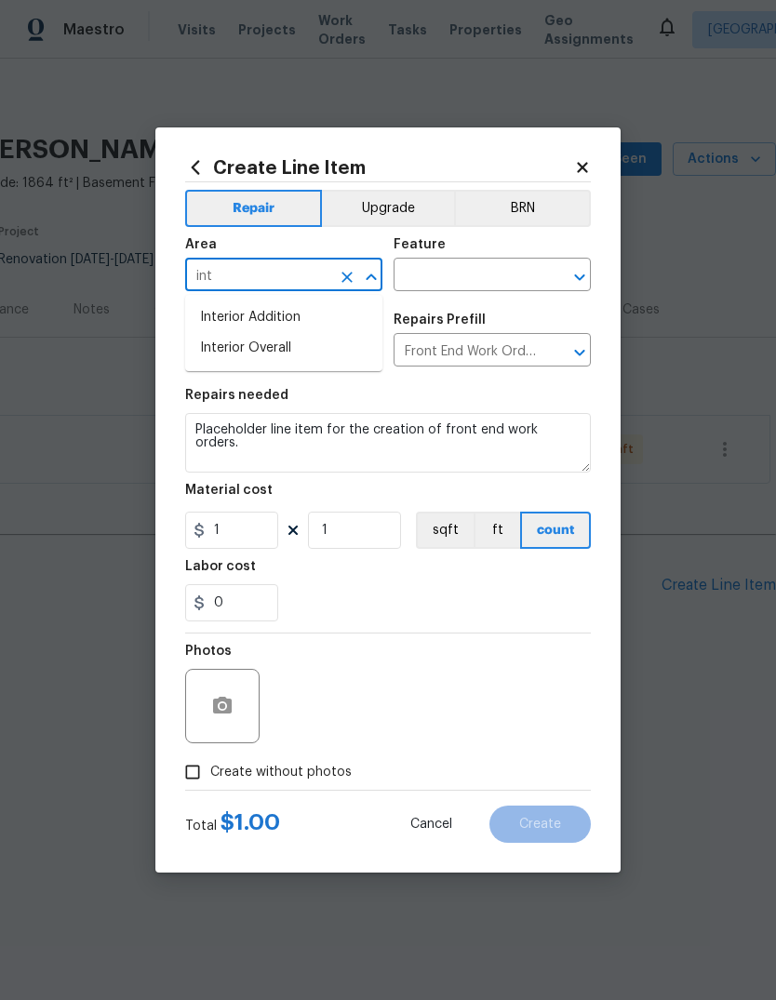
click at [217, 345] on li "Interior Overall" at bounding box center [283, 348] width 197 height 31
type input "Interior Overall"
click at [496, 283] on input "text" at bounding box center [465, 276] width 145 height 29
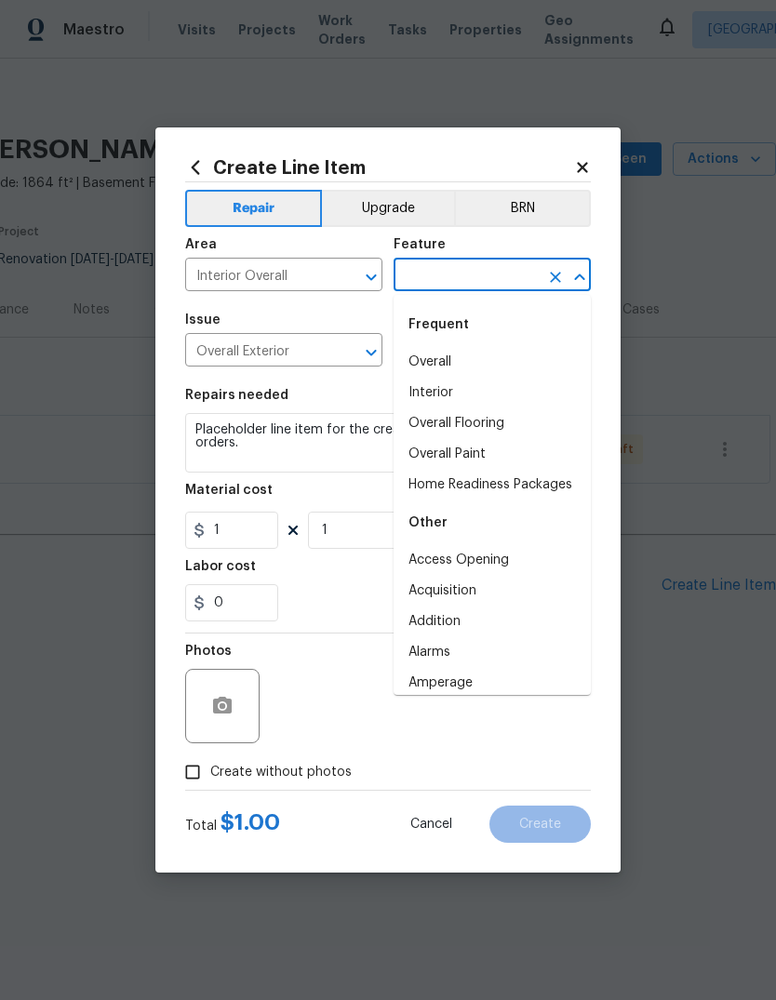
click at [479, 390] on li "Interior" at bounding box center [491, 393] width 197 height 31
type input "Interior"
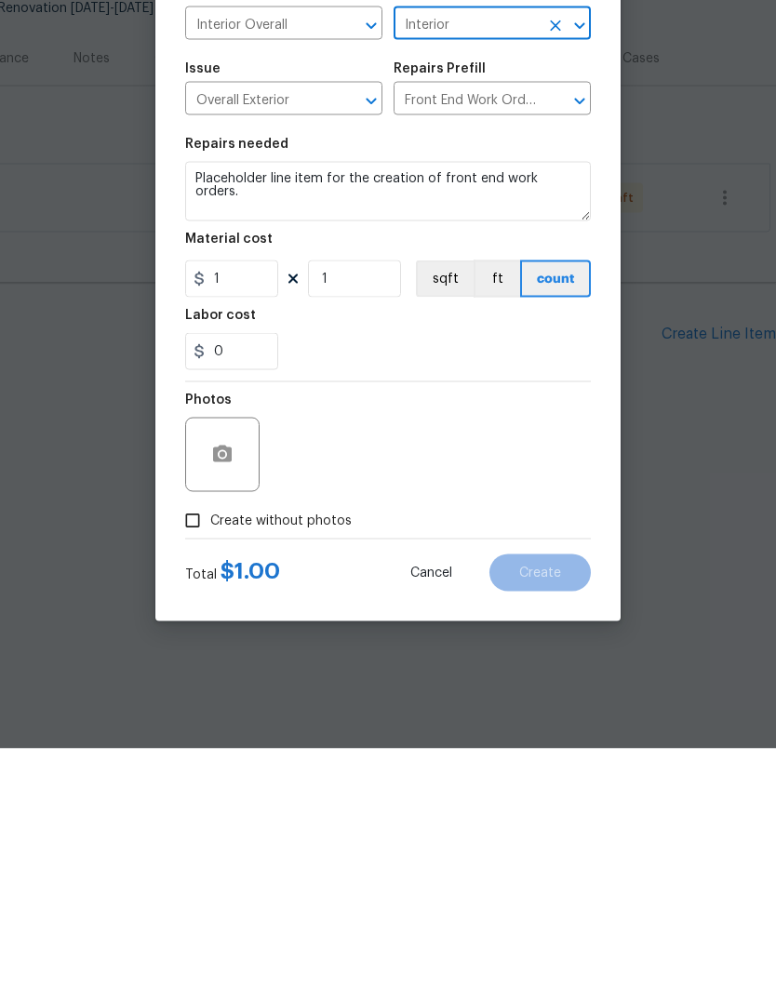
click at [190, 754] on input "Create without photos" at bounding box center [192, 771] width 35 height 35
click at [189, 754] on input "Create without photos" at bounding box center [192, 771] width 35 height 35
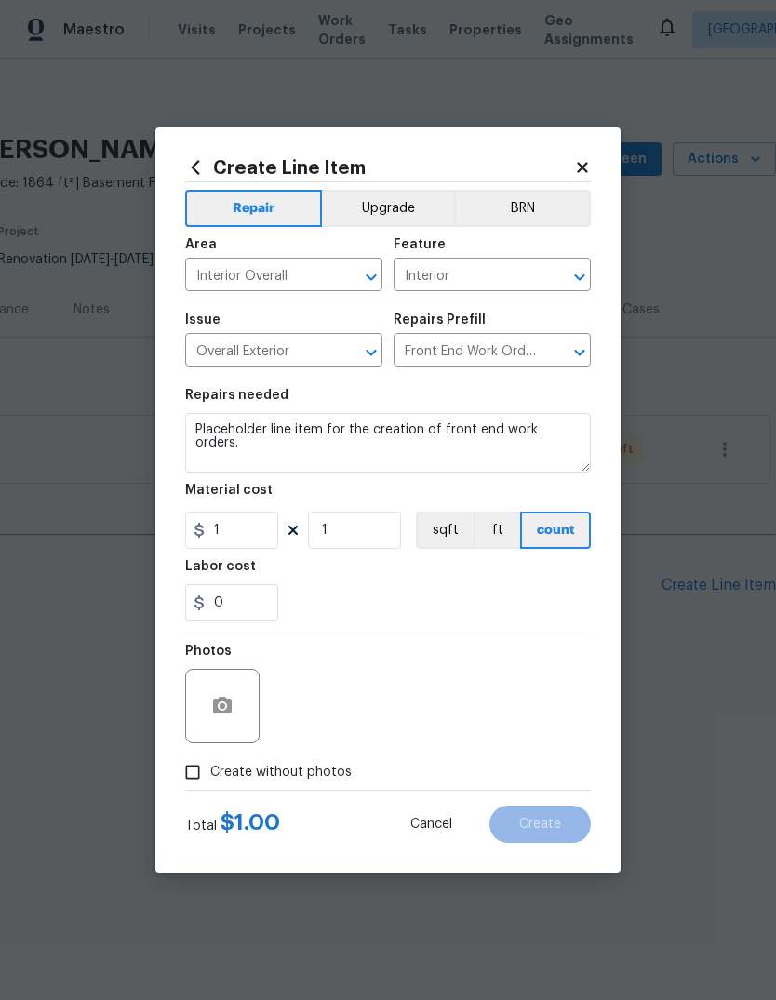
click at [194, 776] on input "Create without photos" at bounding box center [192, 771] width 35 height 35
checkbox input "true"
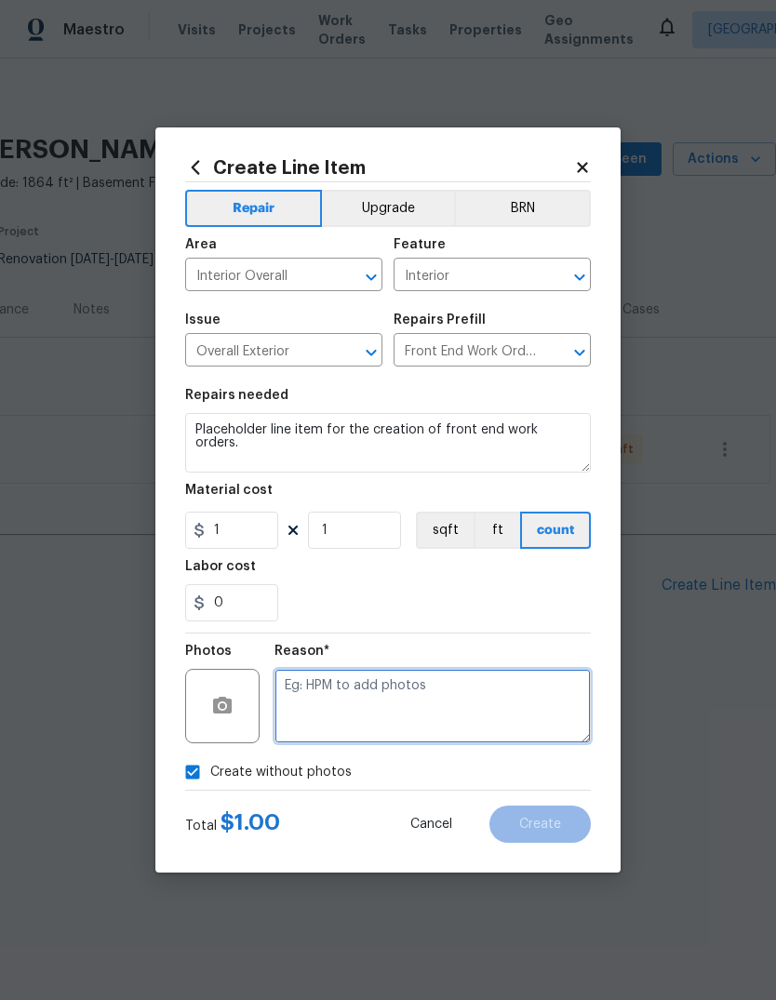
click at [546, 710] on textarea at bounding box center [432, 706] width 316 height 74
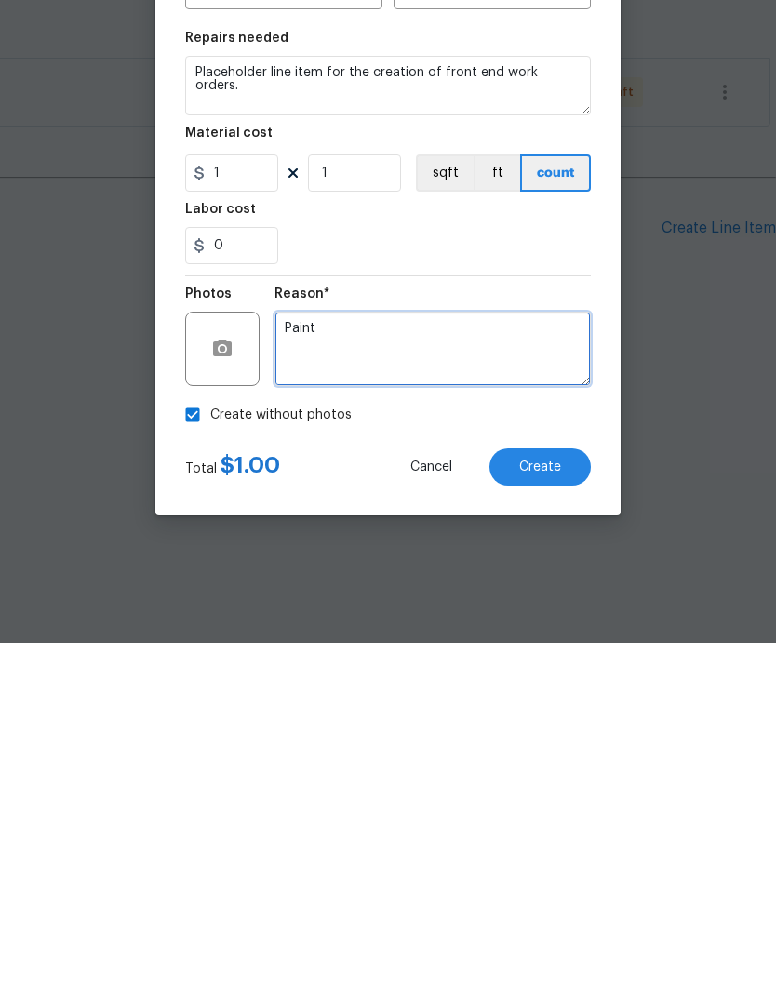
type textarea "Paint"
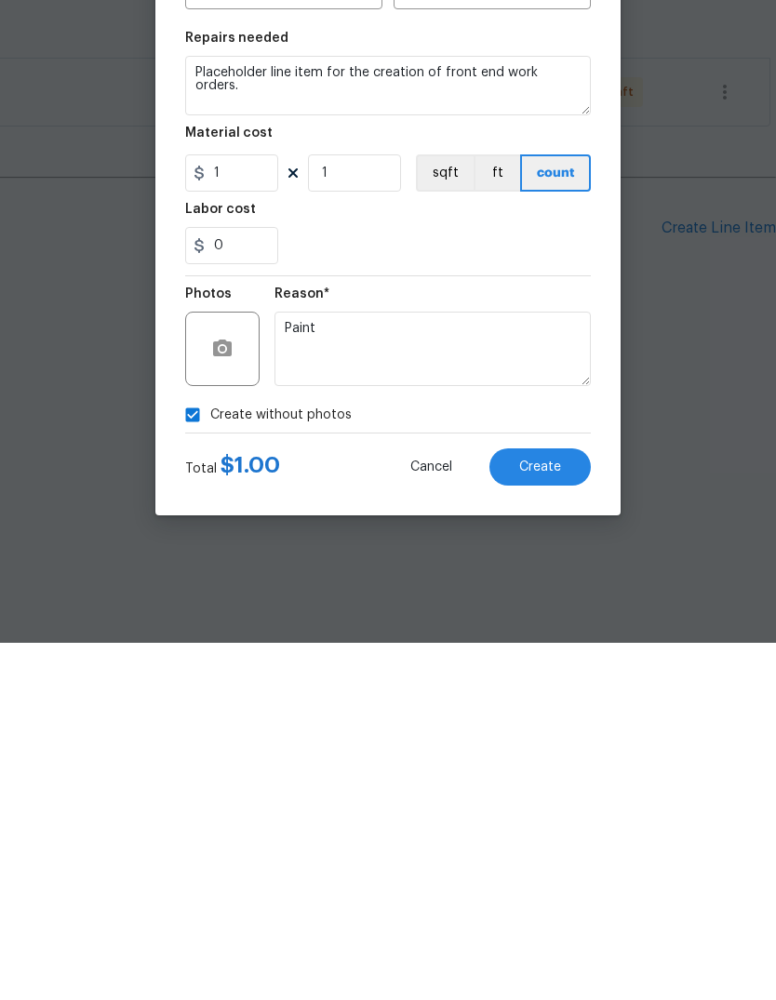
click at [550, 817] on span "Create" at bounding box center [540, 824] width 42 height 14
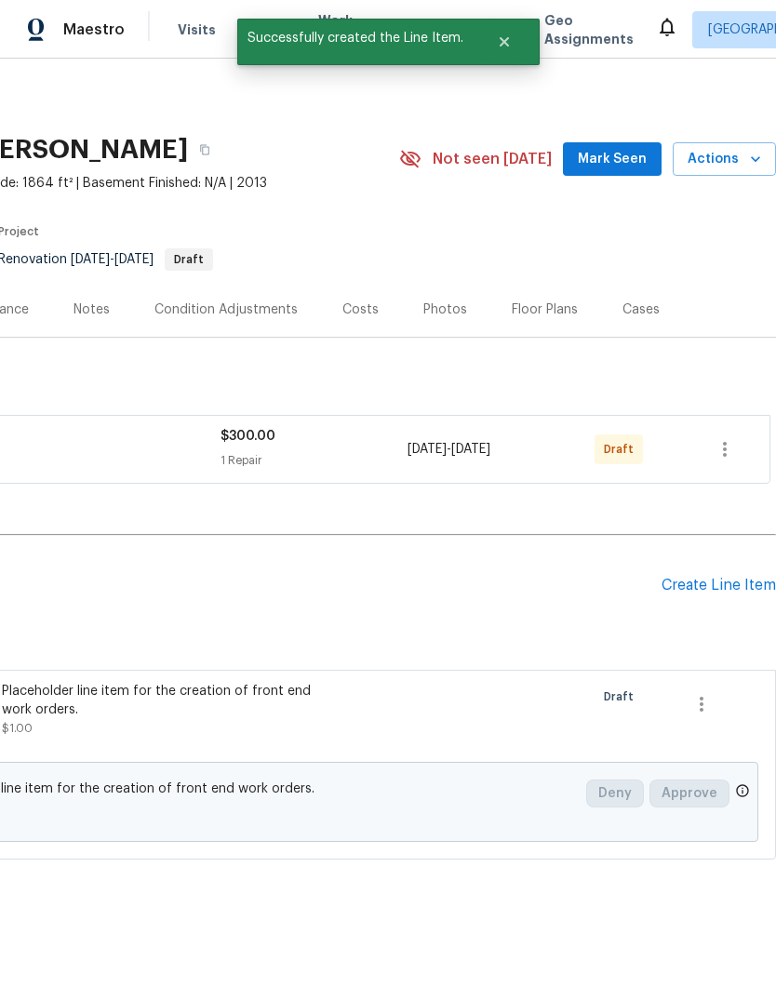
click at [271, 302] on div "Condition Adjustments" at bounding box center [225, 309] width 143 height 19
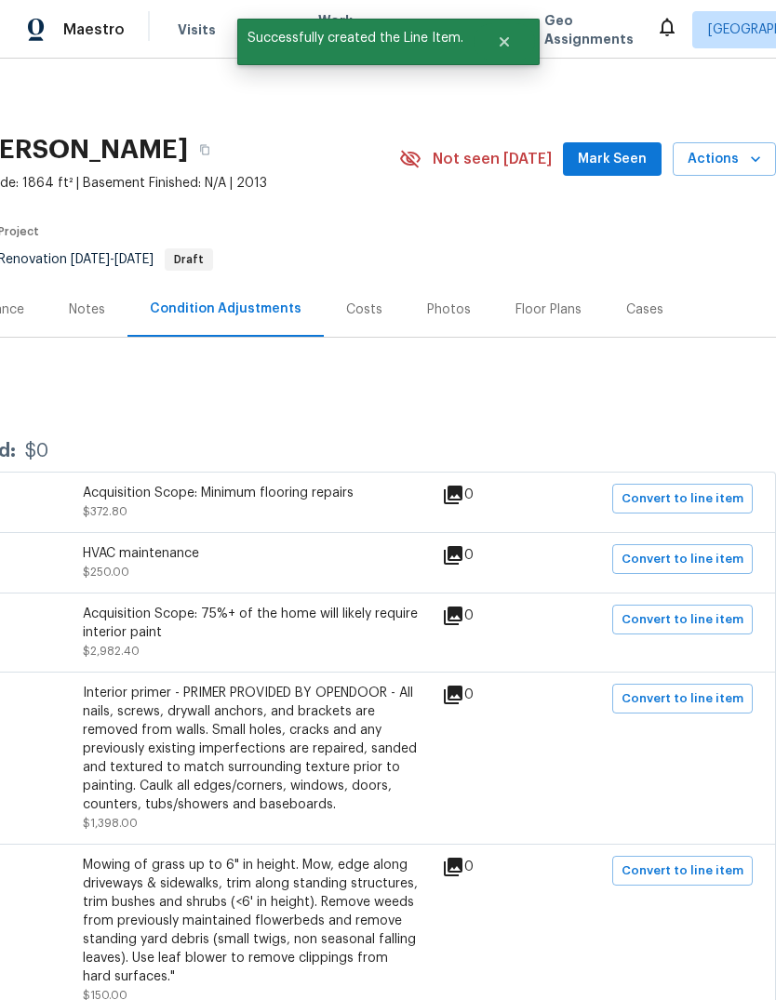
click at [91, 302] on div "Notes" at bounding box center [87, 309] width 36 height 19
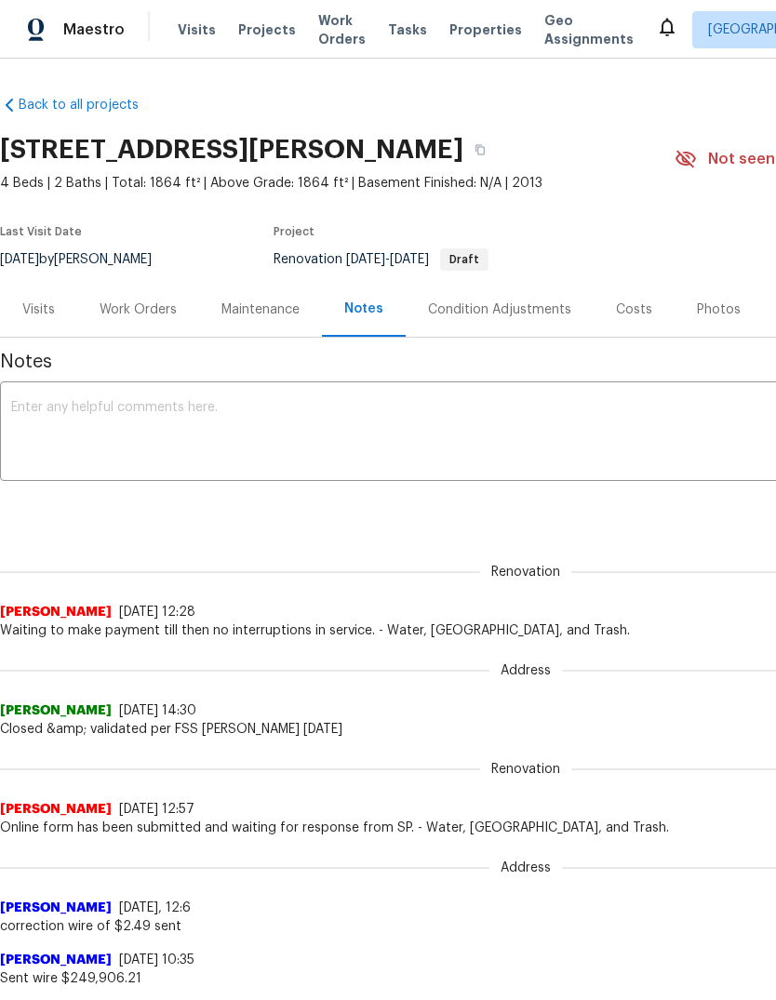
click at [150, 319] on div "Work Orders" at bounding box center [138, 309] width 122 height 55
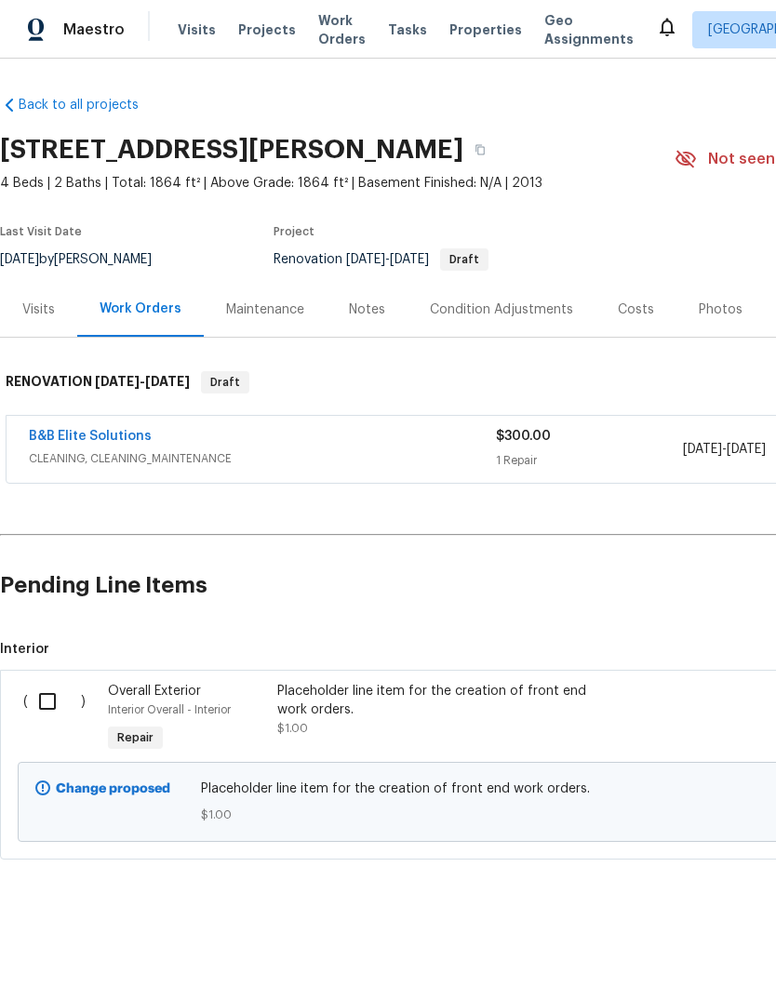
click at [46, 683] on input "checkbox" at bounding box center [54, 701] width 53 height 39
checkbox input "true"
click at [699, 946] on span "Create Work Order" at bounding box center [669, 953] width 124 height 23
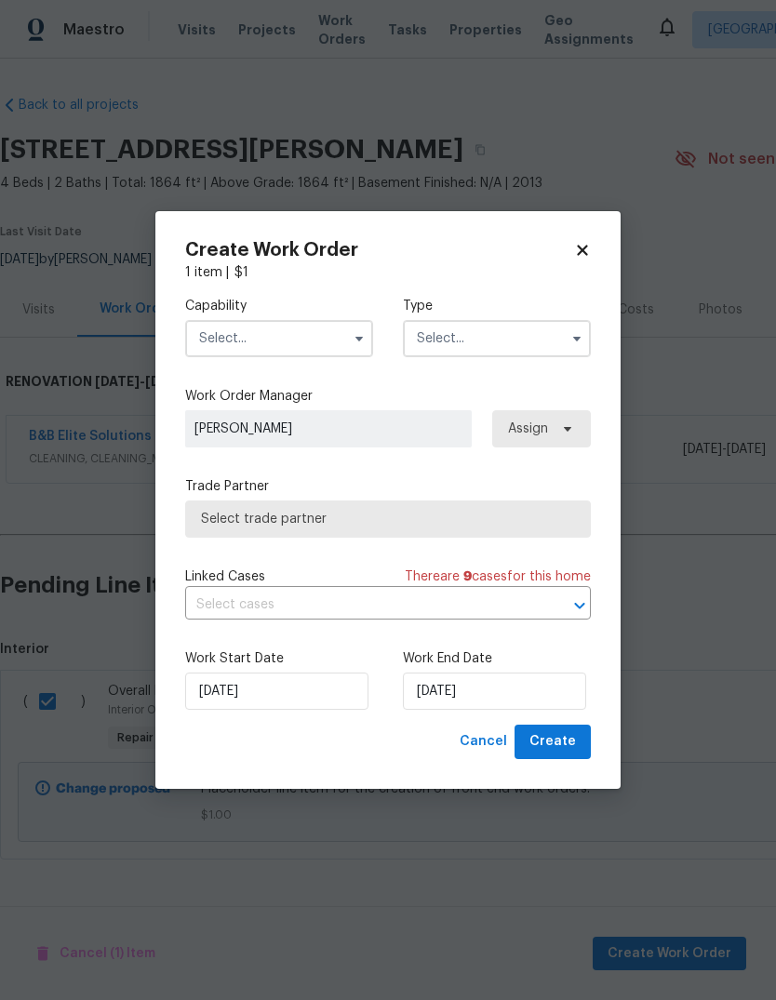
click at [312, 325] on input "text" at bounding box center [279, 338] width 188 height 37
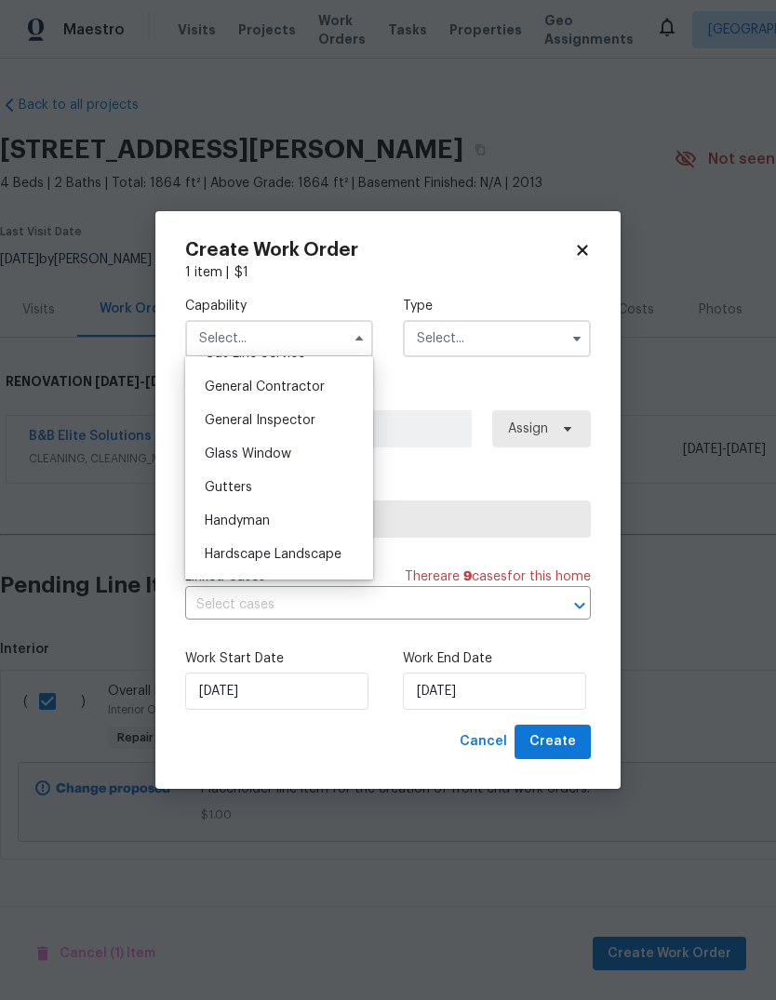
scroll to position [796, 0]
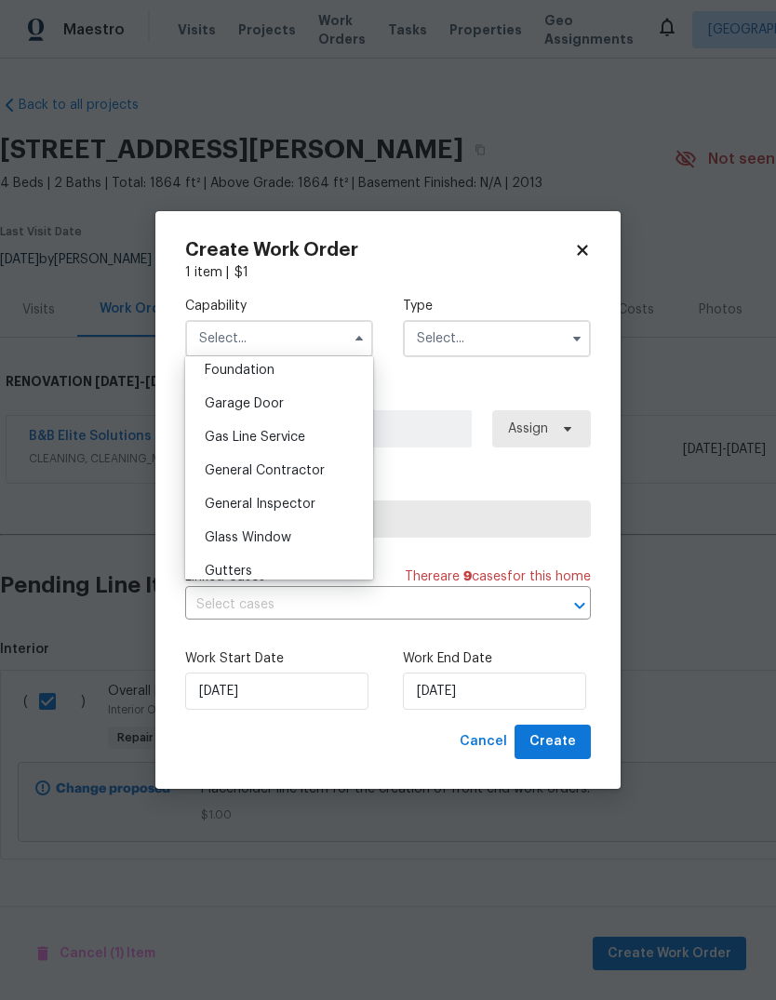
click at [225, 474] on span "General Contractor" at bounding box center [265, 470] width 120 height 13
type input "General Contractor"
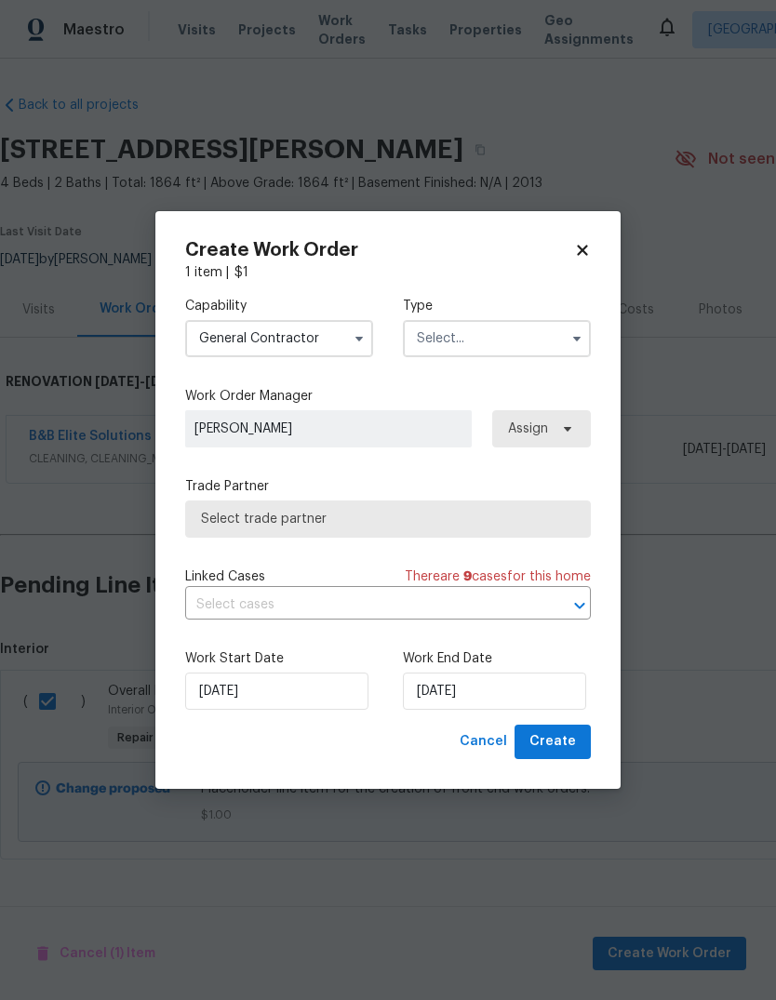
click at [524, 351] on input "text" at bounding box center [497, 338] width 188 height 37
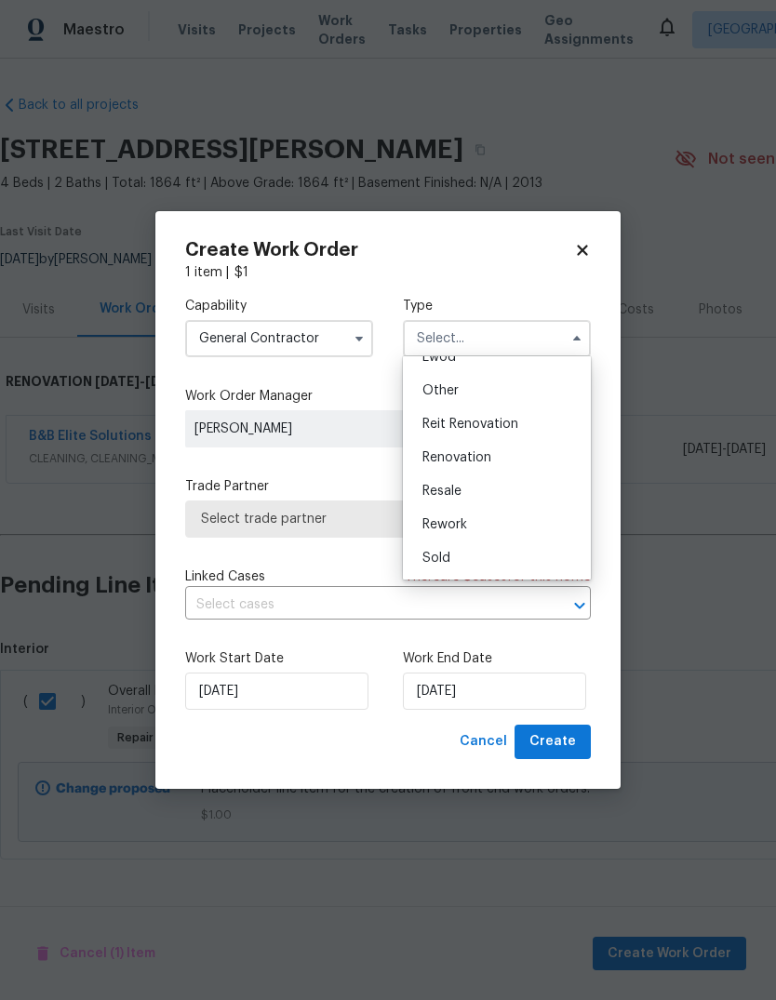
scroll to position [221, 0]
click at [501, 462] on div "Renovation" at bounding box center [496, 457] width 179 height 33
type input "Renovation"
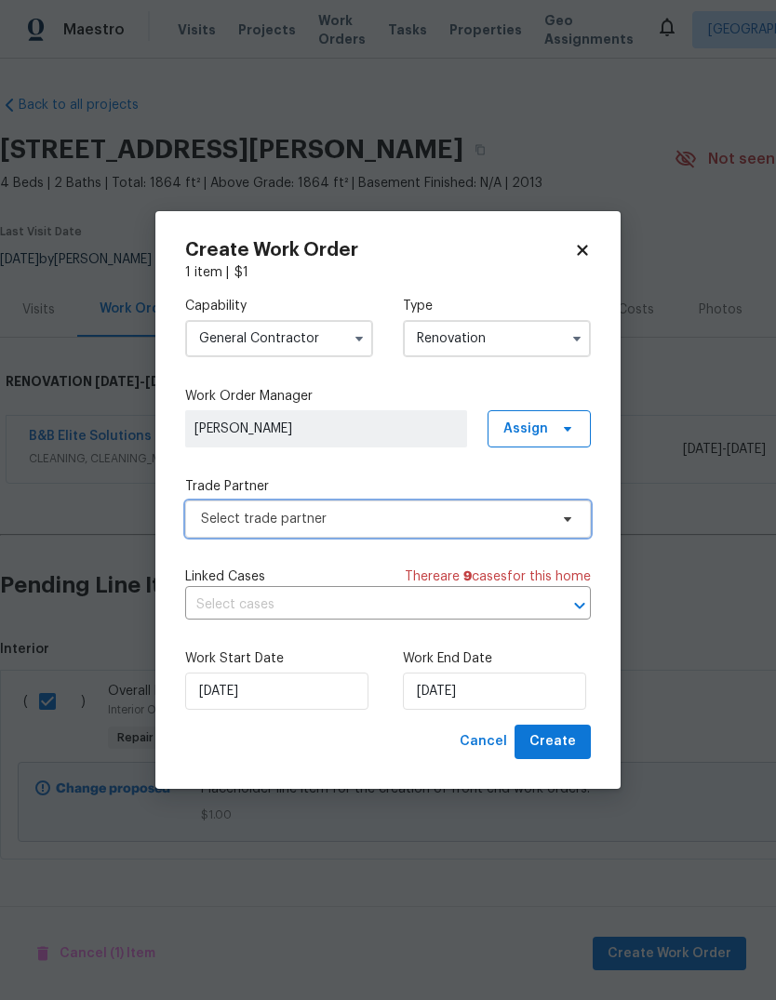
click at [218, 511] on span "Select trade partner" at bounding box center [374, 519] width 347 height 19
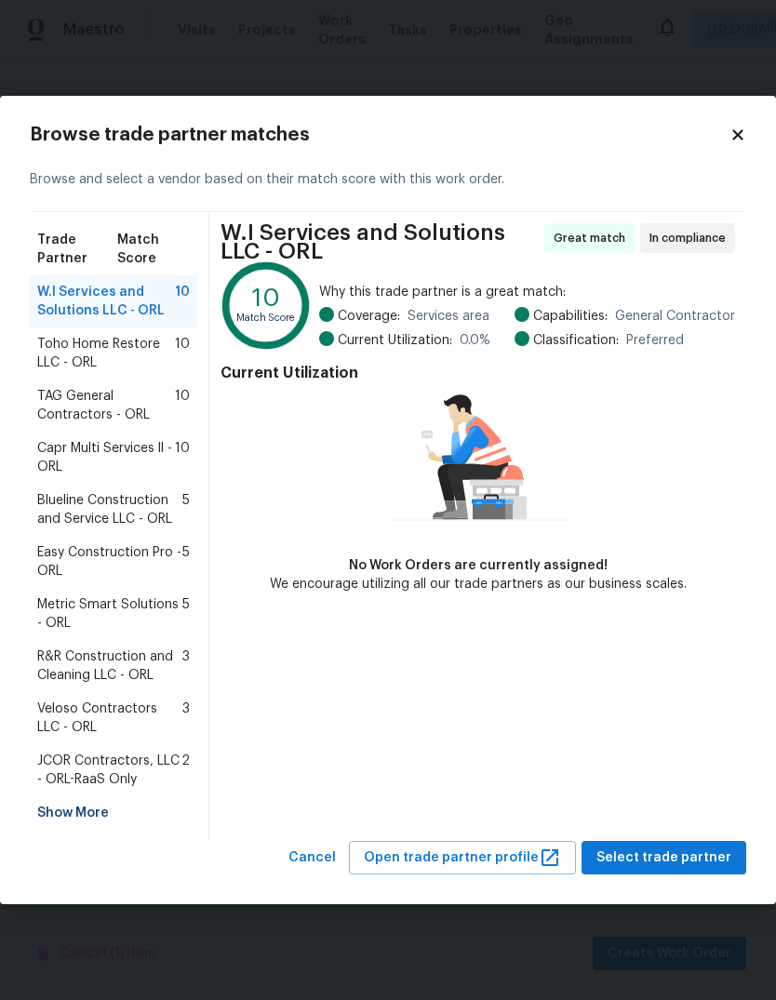
click at [55, 455] on span "Capr Multi Services ll - ORL" at bounding box center [106, 457] width 138 height 37
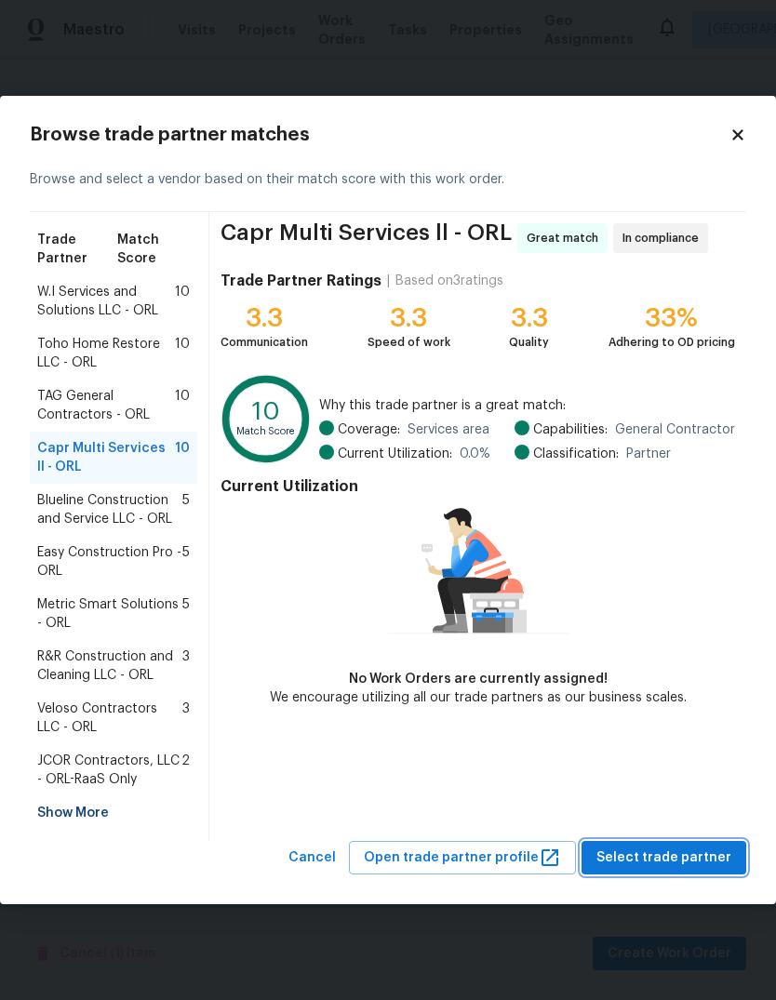
click at [695, 854] on span "Select trade partner" at bounding box center [663, 857] width 135 height 23
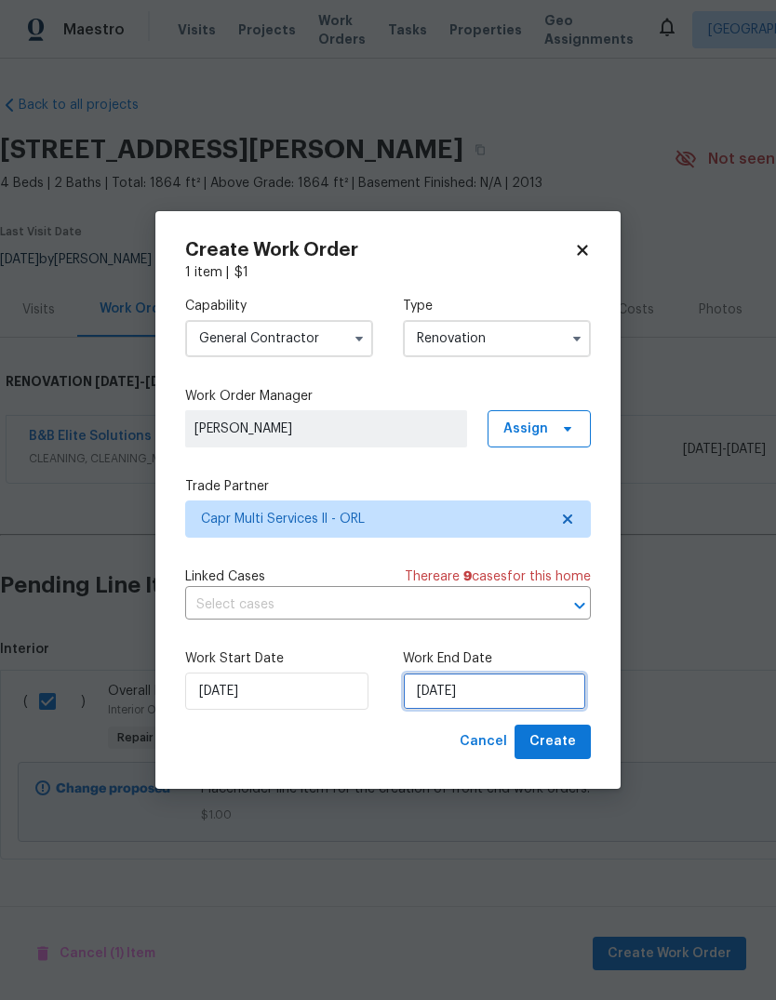
click at [551, 691] on input "10/6/2025" at bounding box center [494, 690] width 183 height 37
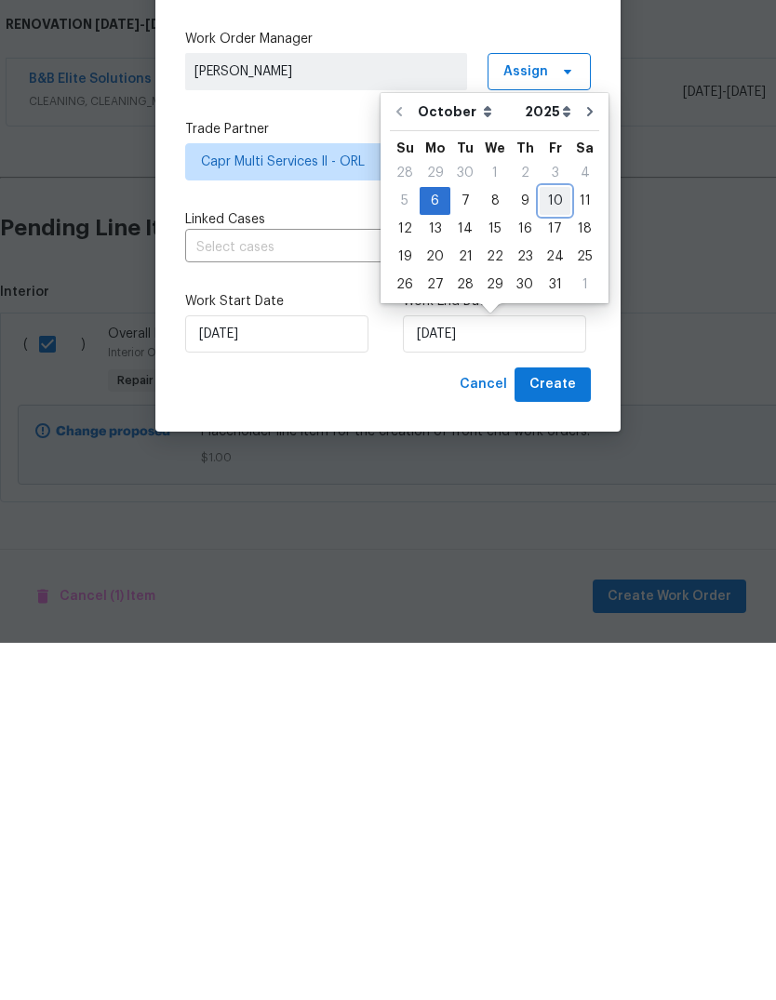
click at [545, 545] on div "10" at bounding box center [554, 558] width 31 height 26
type input "10/10/2025"
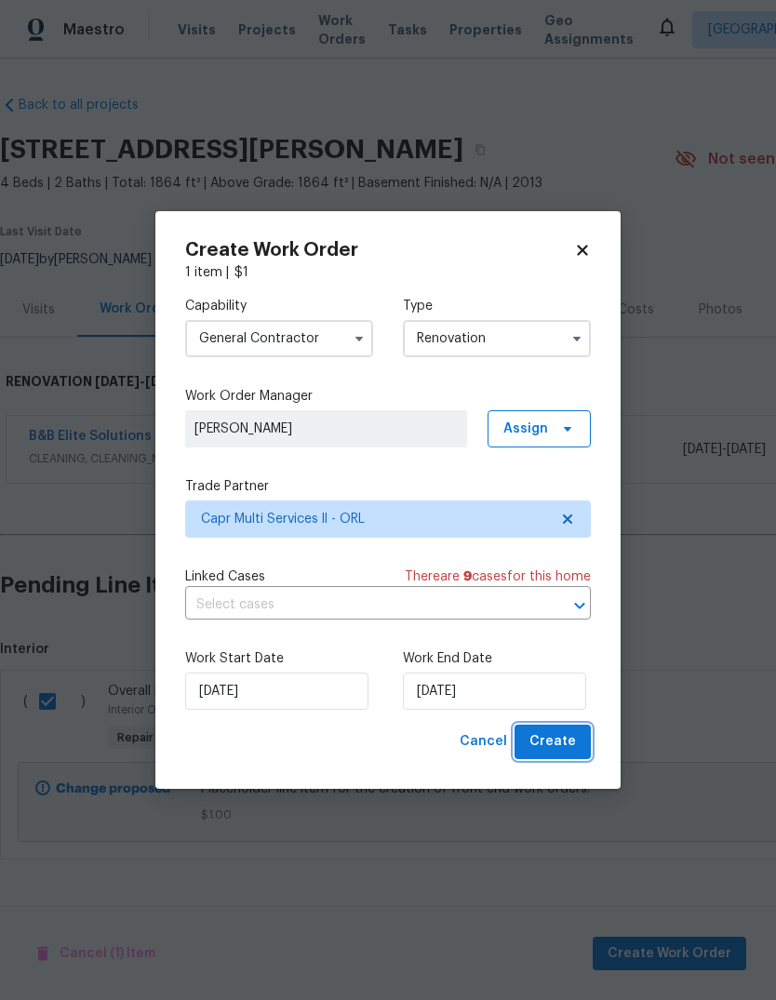
click at [566, 738] on span "Create" at bounding box center [552, 741] width 46 height 23
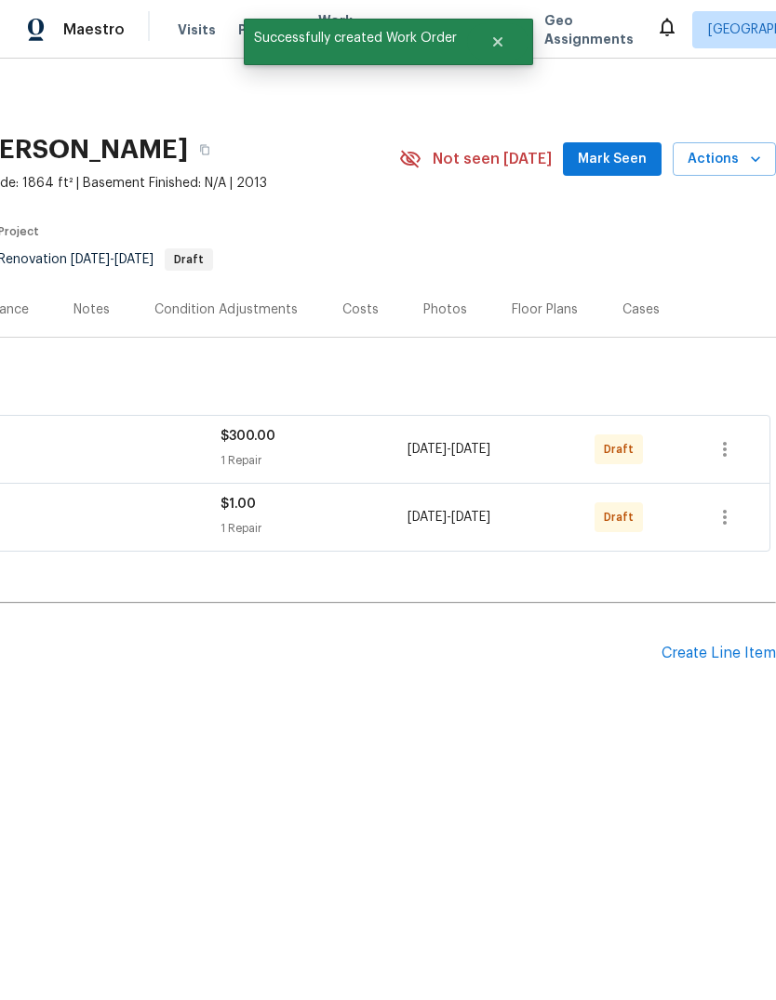
scroll to position [0, 275]
click at [732, 512] on icon "button" at bounding box center [724, 517] width 22 height 22
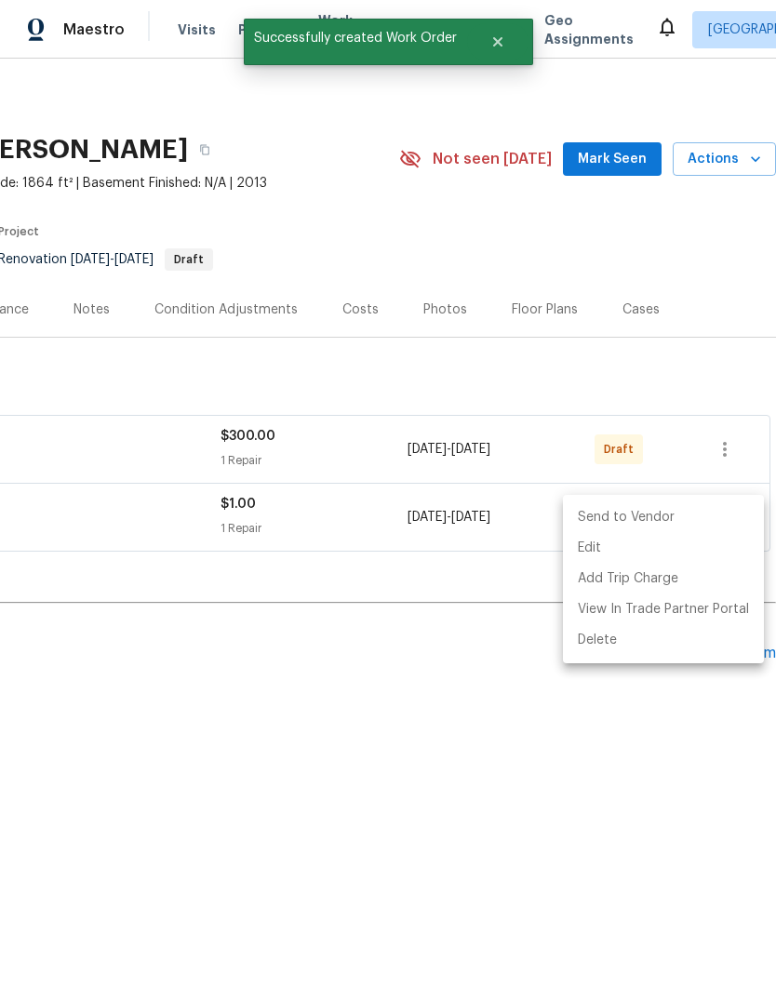
click at [699, 517] on li "Send to Vendor" at bounding box center [663, 517] width 201 height 31
click at [647, 762] on div at bounding box center [388, 500] width 776 height 1000
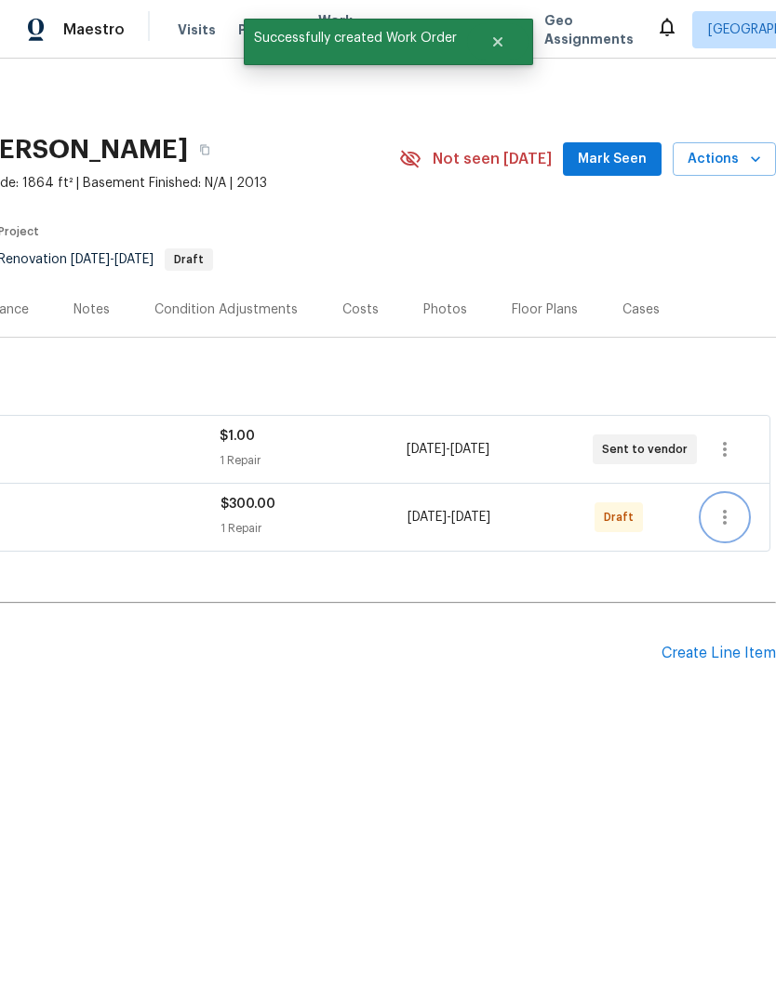
click at [725, 518] on icon "button" at bounding box center [725, 517] width 4 height 15
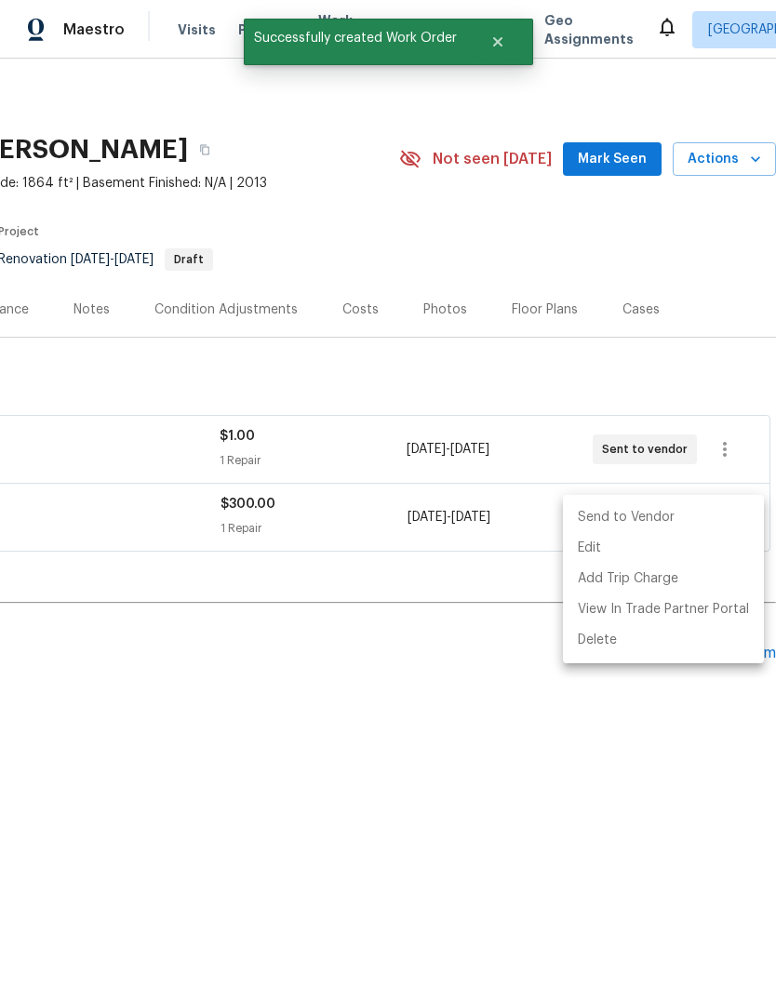
click at [691, 514] on li "Send to Vendor" at bounding box center [663, 517] width 201 height 31
click at [603, 758] on div at bounding box center [388, 500] width 776 height 1000
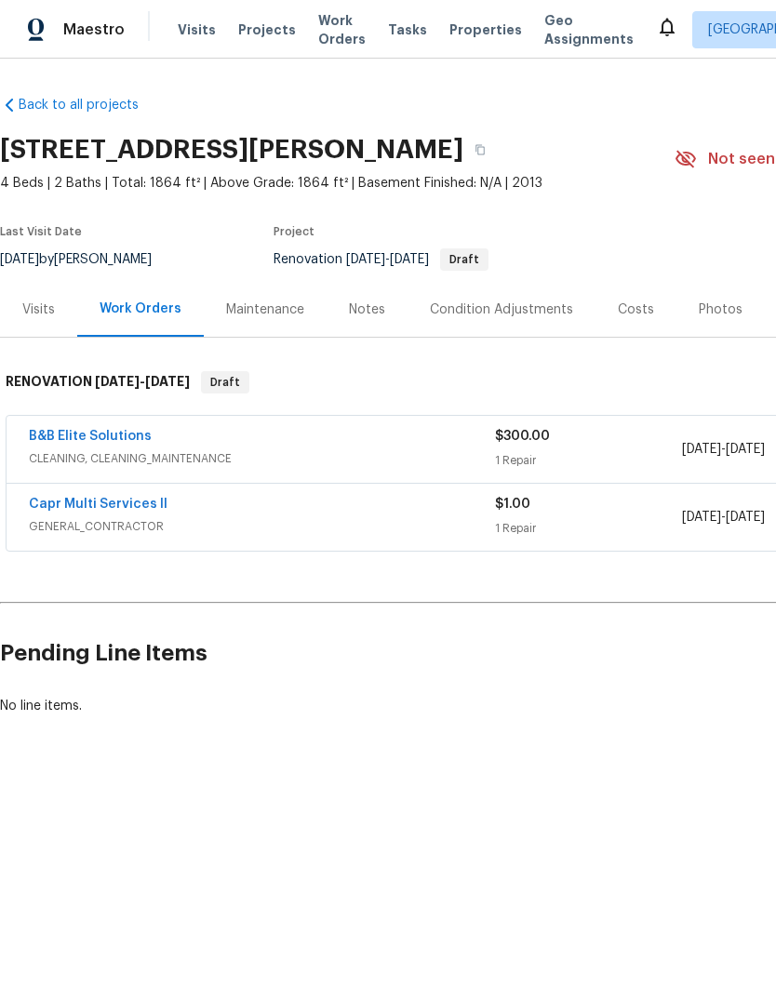
scroll to position [0, 0]
